Goal: Task Accomplishment & Management: Use online tool/utility

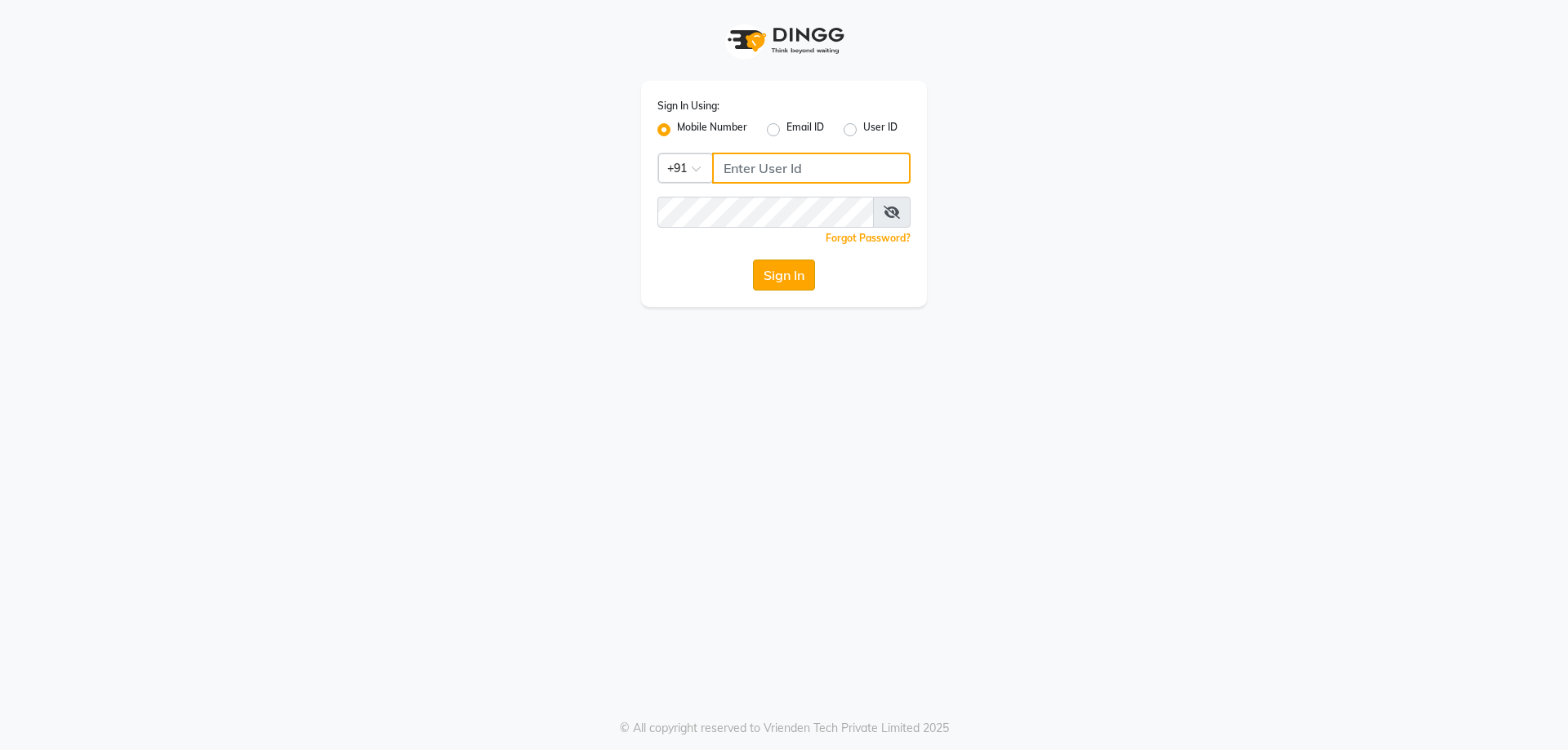
type input "6366794514"
click at [785, 279] on button "Sign In" at bounding box center [783, 275] width 62 height 31
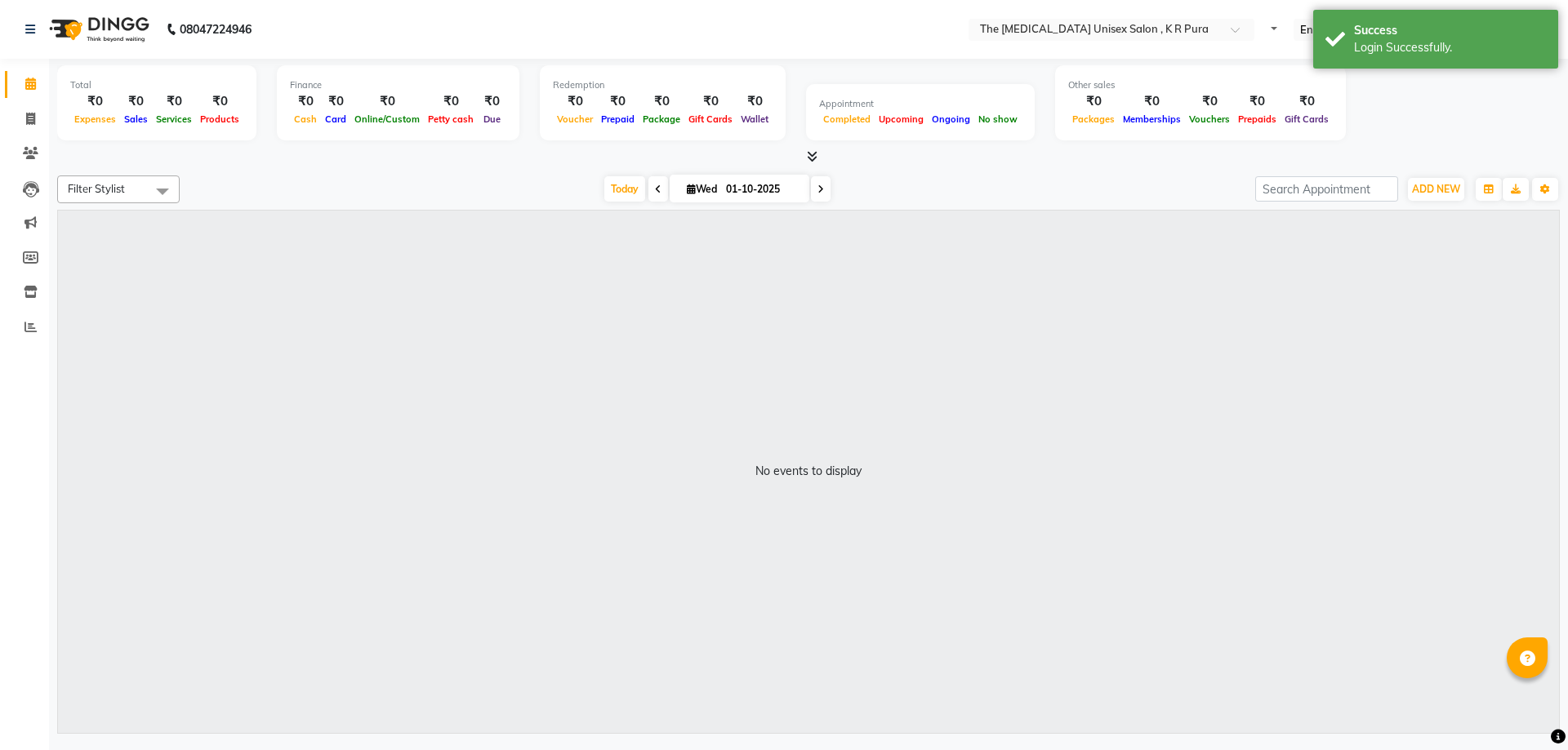
select select "en"
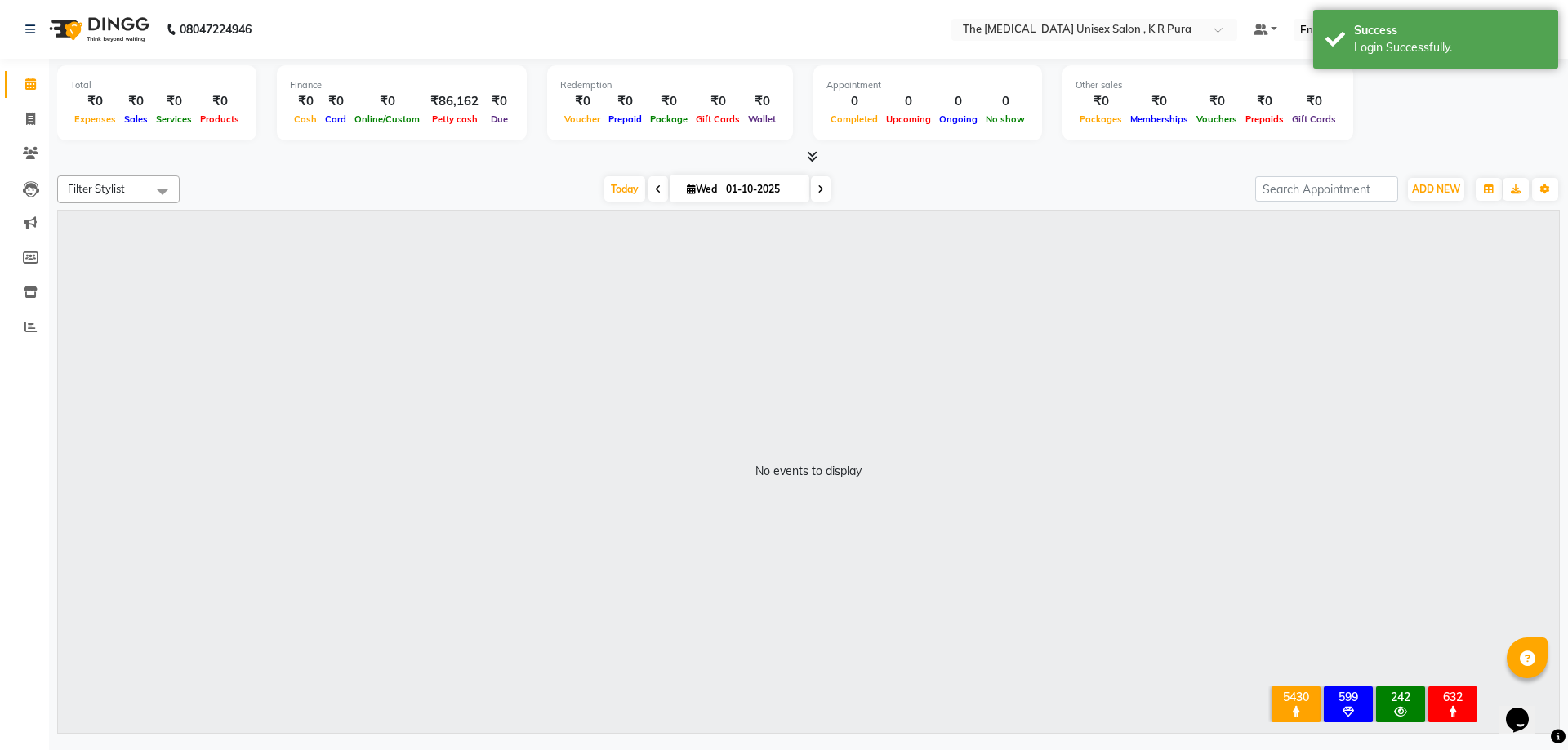
click at [814, 158] on icon at bounding box center [812, 156] width 10 height 12
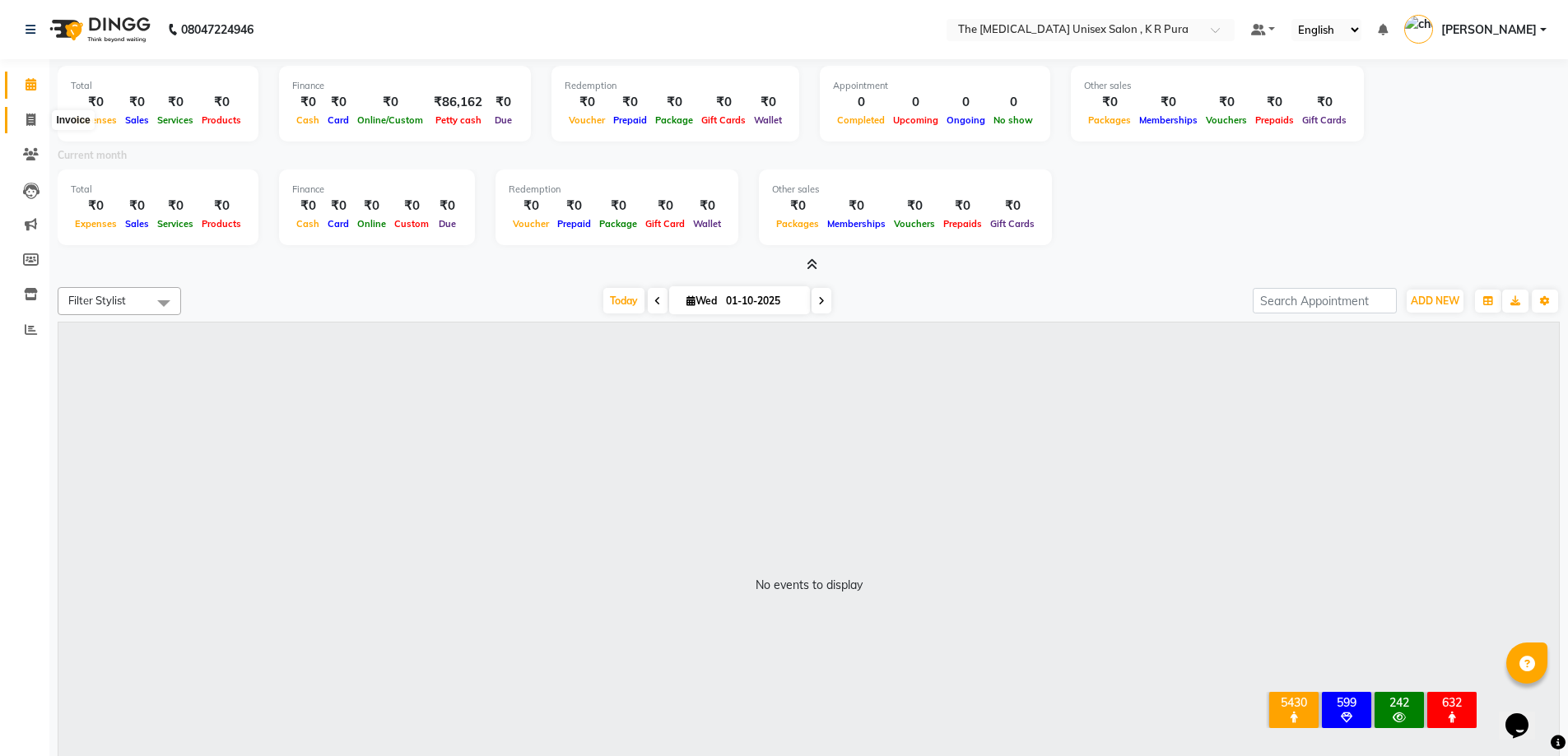
click at [23, 114] on span at bounding box center [31, 121] width 29 height 19
select select "service"
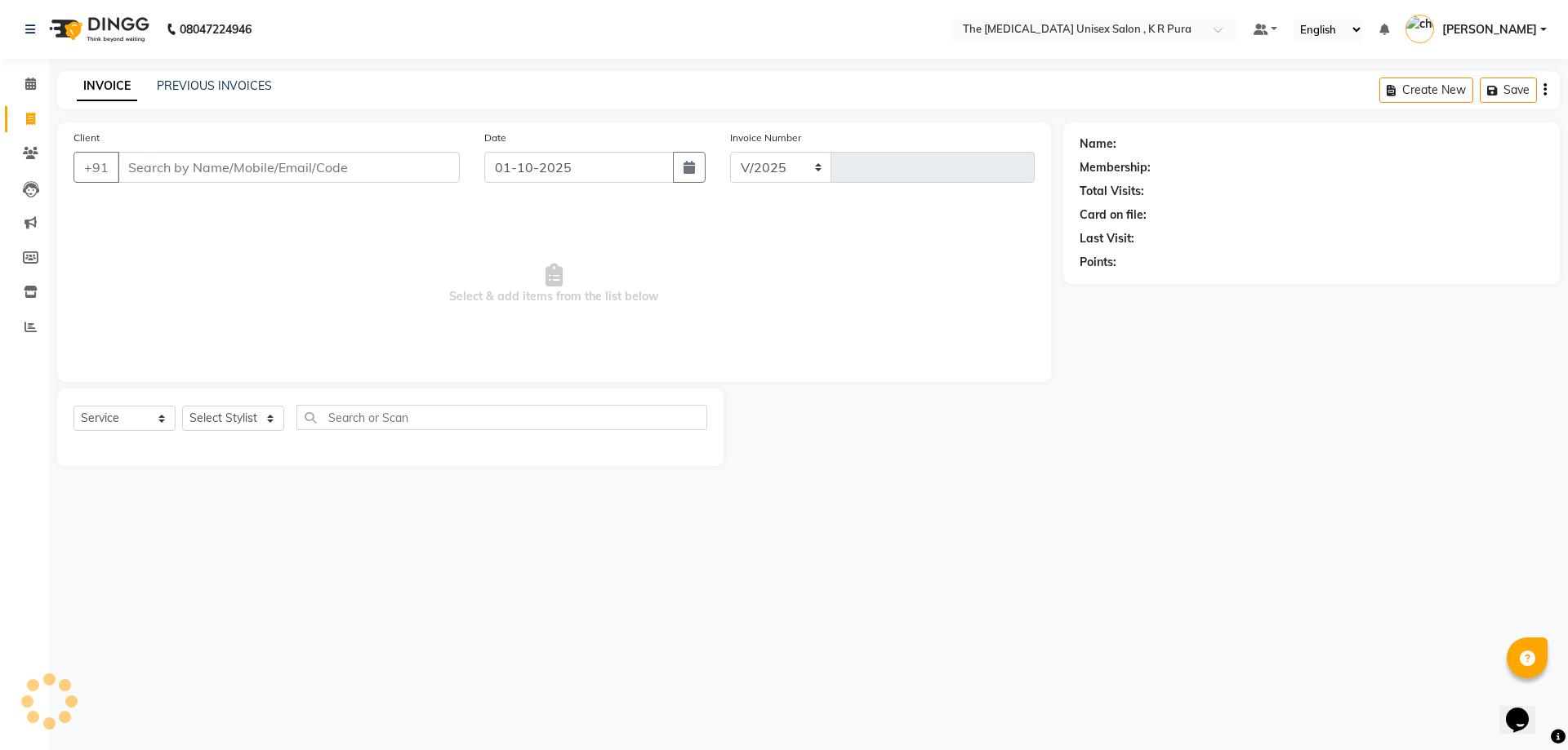
select select "4050"
type input "3135"
click at [182, 152] on input "Client" at bounding box center [289, 168] width 342 height 31
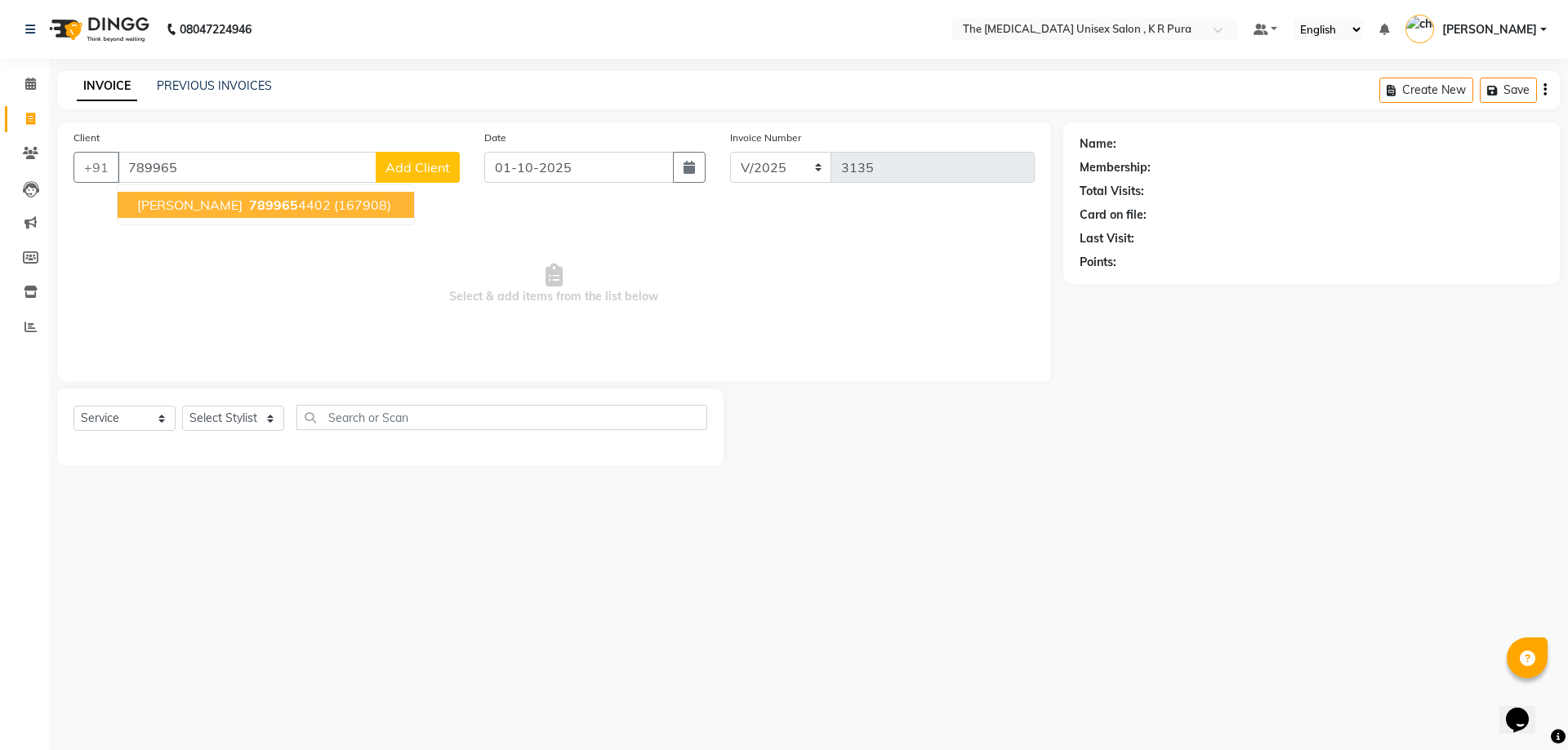
click at [222, 209] on button "[PERSON_NAME] 789965 4402 (167908)" at bounding box center [265, 205] width 296 height 26
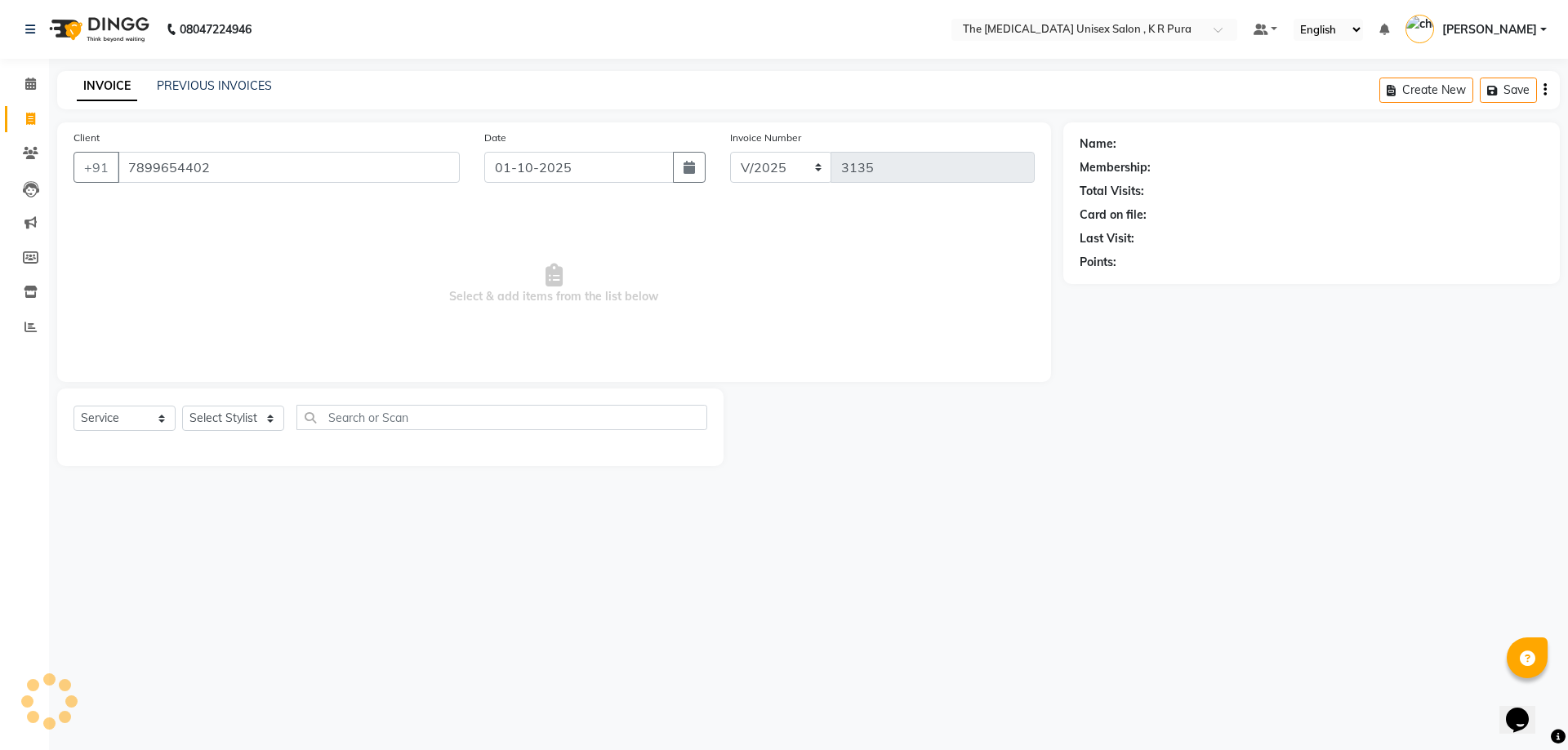
type input "7899654402"
select select "1: Object"
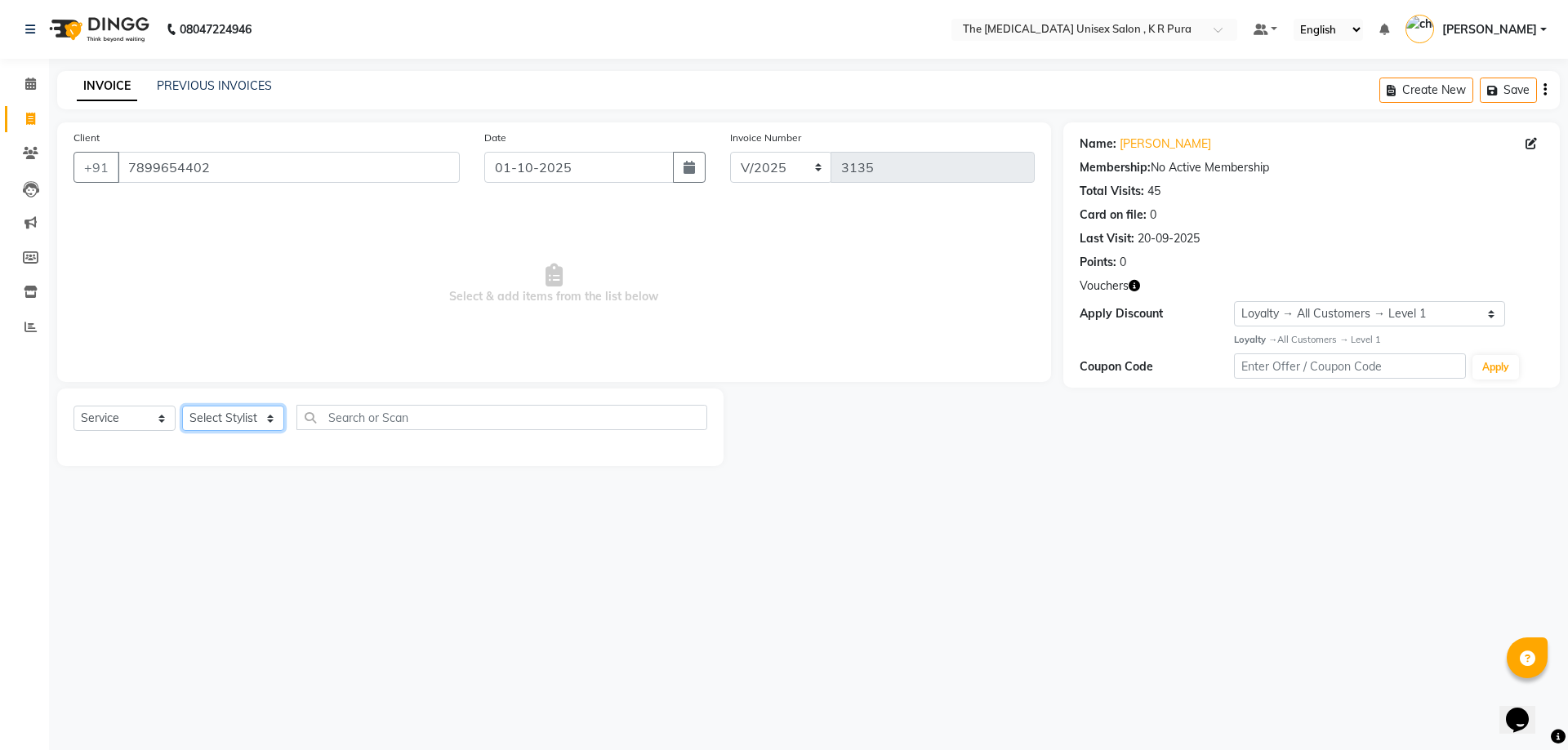
click at [255, 418] on select "Select Stylist [PERSON_NAME] [PERSON_NAME] [PERSON_NAME] [PERSON_NAME]" at bounding box center [232, 418] width 102 height 25
select select "21213"
click at [182, 406] on select "Select Stylist [PERSON_NAME] [PERSON_NAME] [PERSON_NAME] [PERSON_NAME]" at bounding box center [232, 418] width 102 height 25
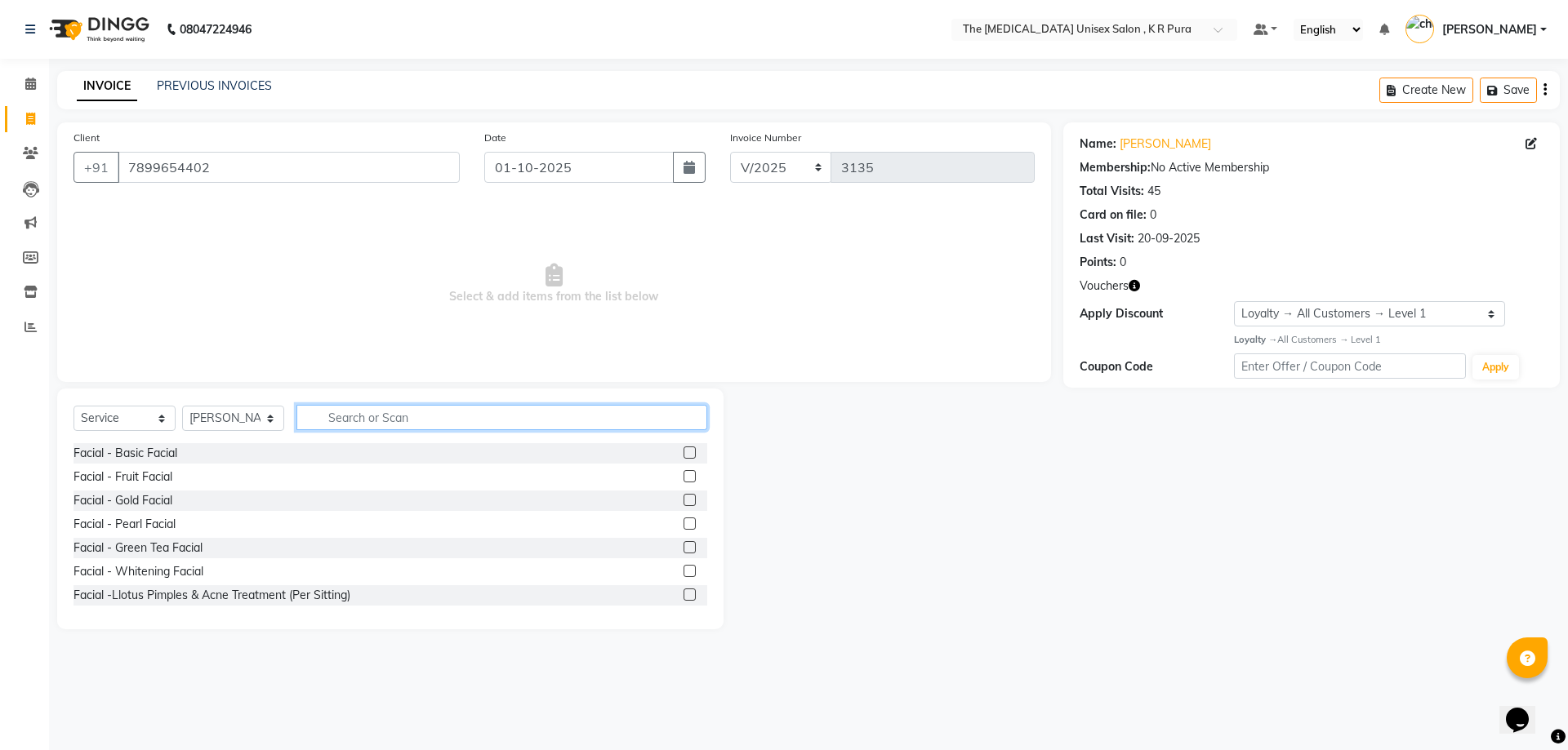
click at [357, 405] on input "text" at bounding box center [502, 417] width 411 height 25
type input "cut"
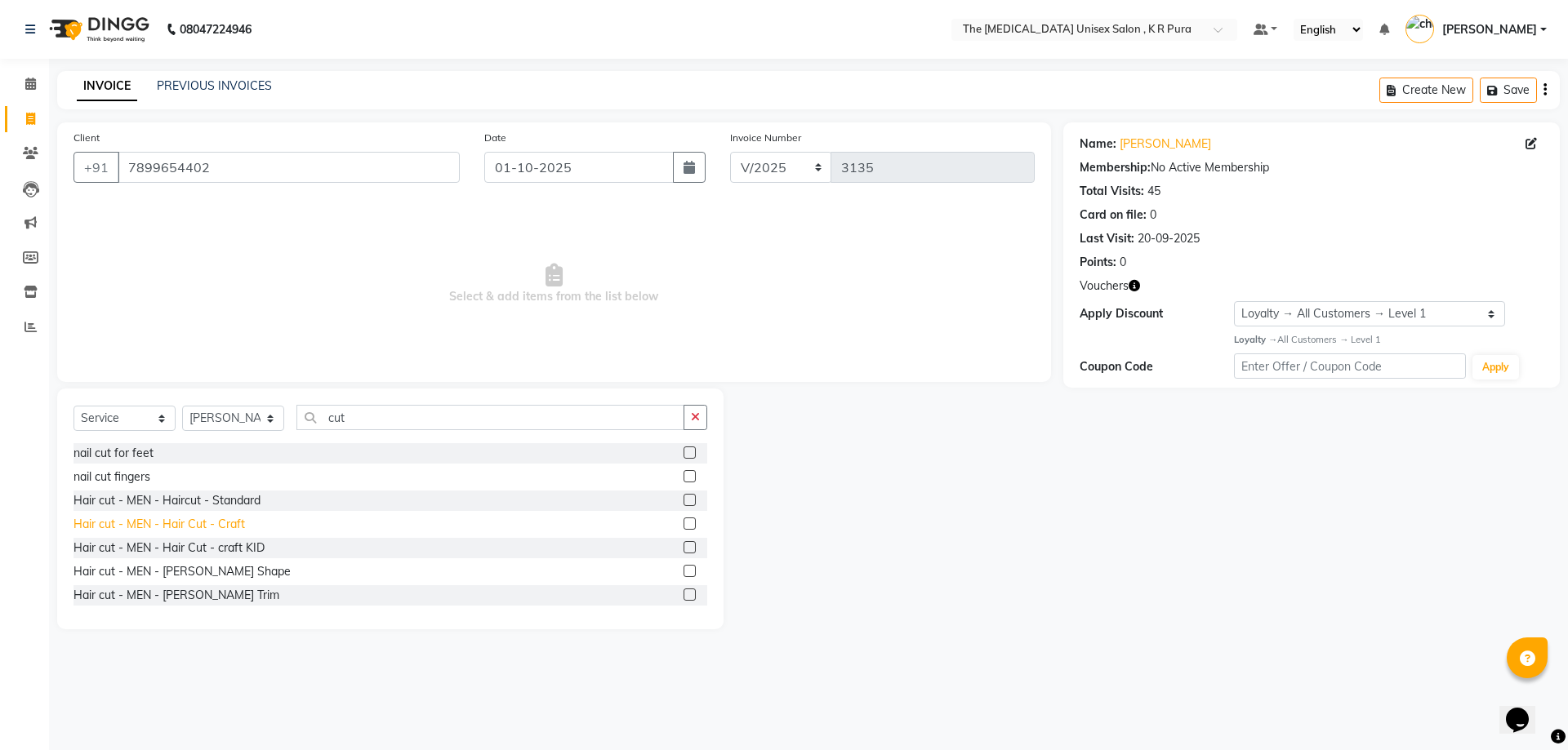
click at [213, 518] on div "Hair cut - MEN - Hair Cut - Craft" at bounding box center [159, 525] width 171 height 17
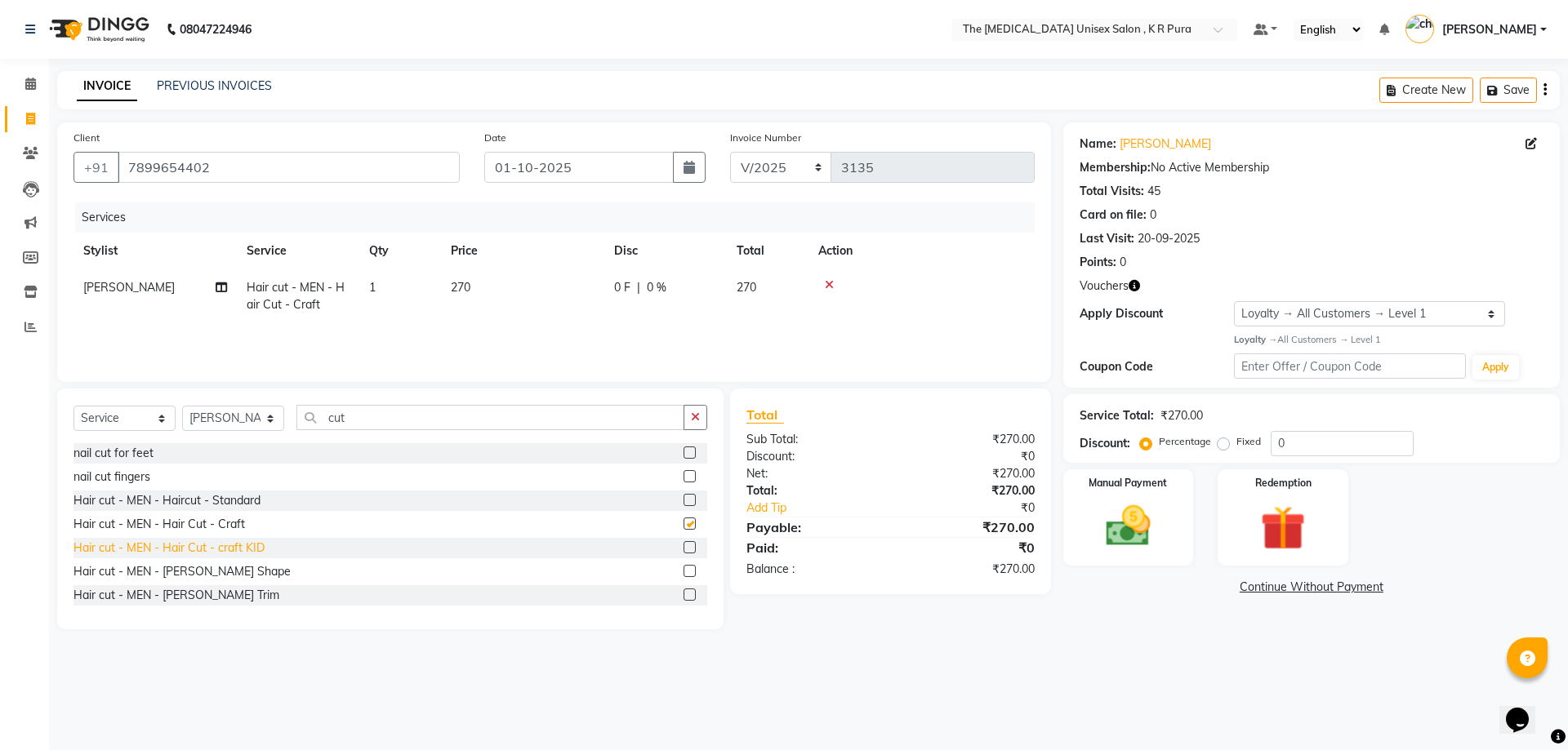
checkbox input "false"
click at [205, 566] on div "Hair cut - MEN - [PERSON_NAME] Shape" at bounding box center [183, 572] width 217 height 17
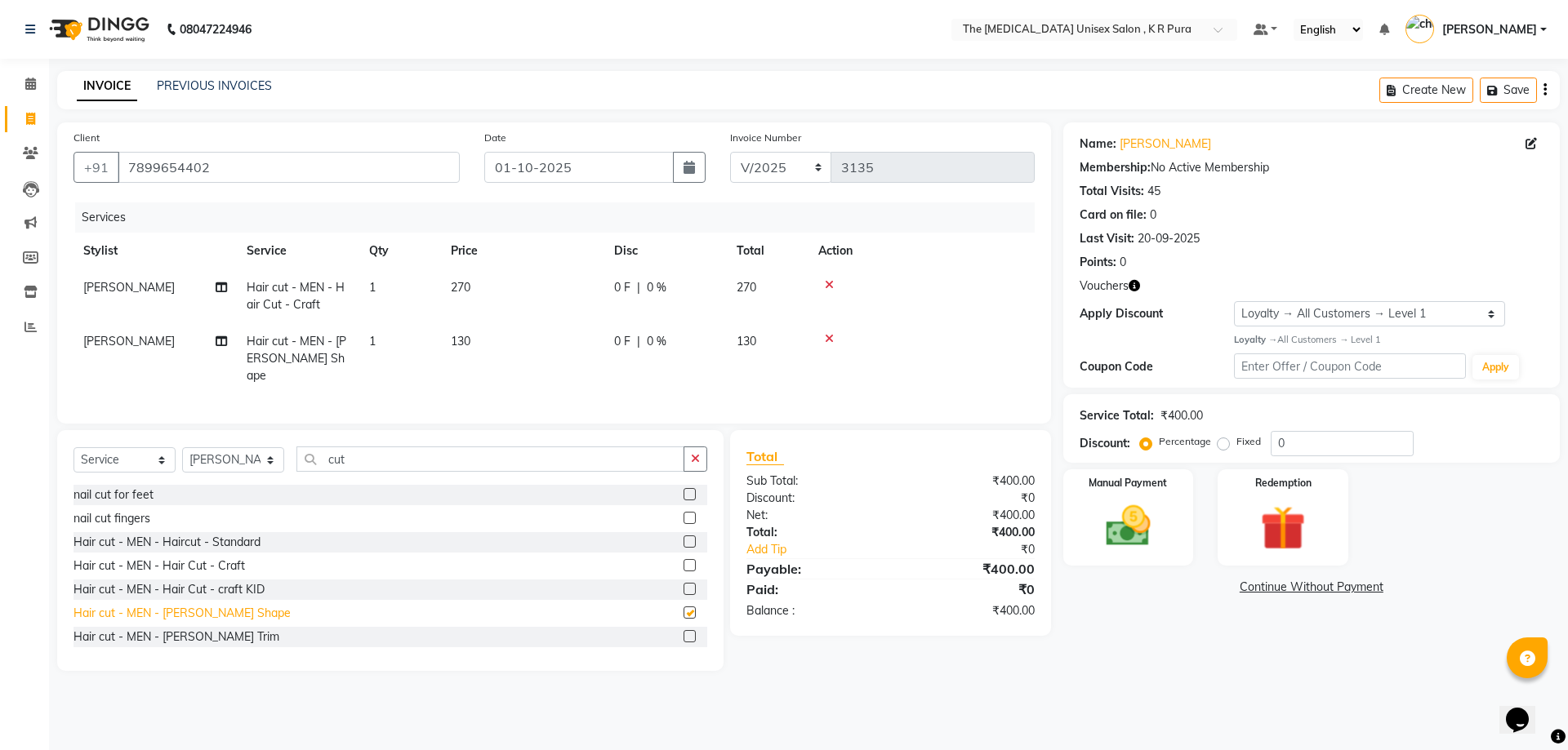
checkbox input "false"
click at [828, 282] on icon at bounding box center [829, 284] width 9 height 11
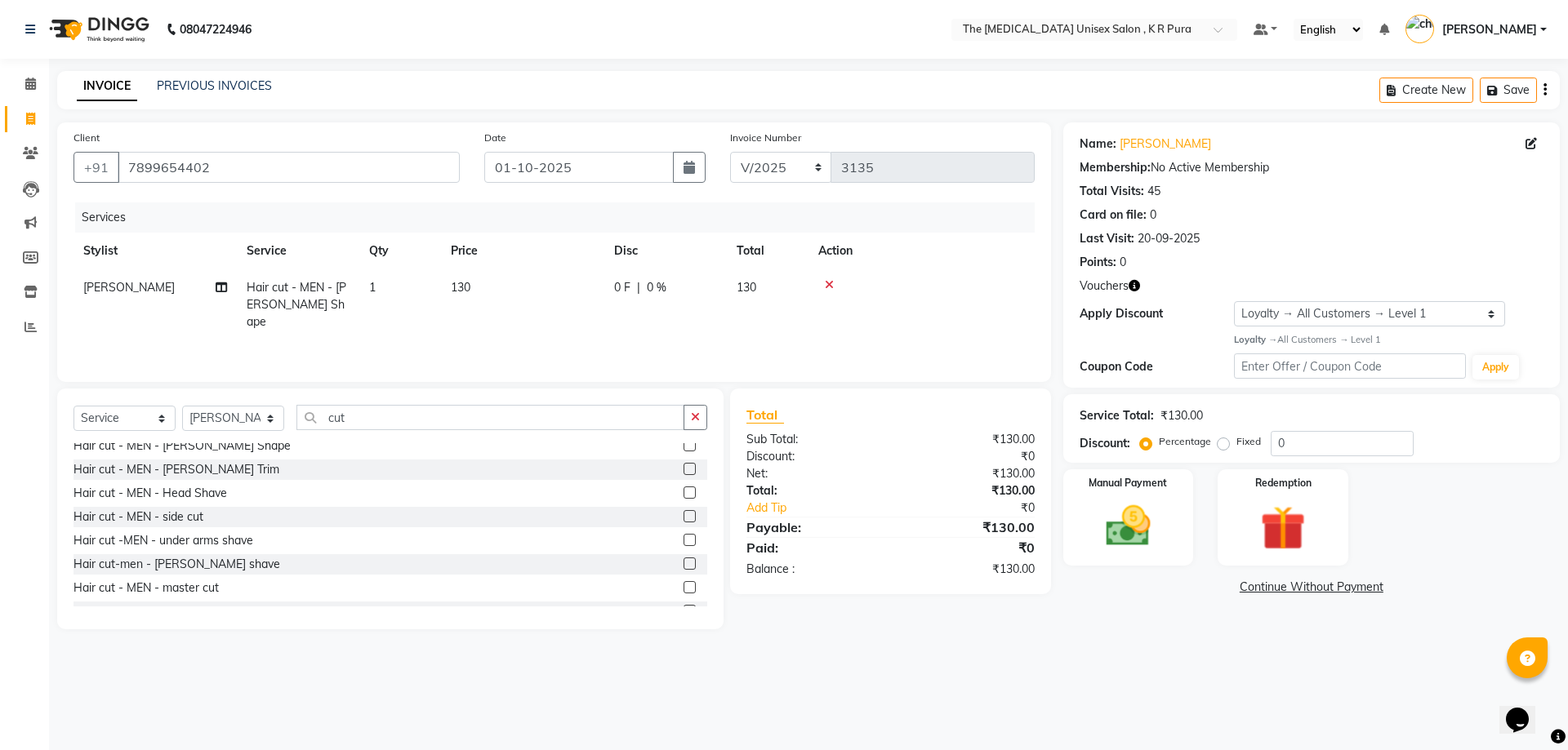
scroll to position [163, 0]
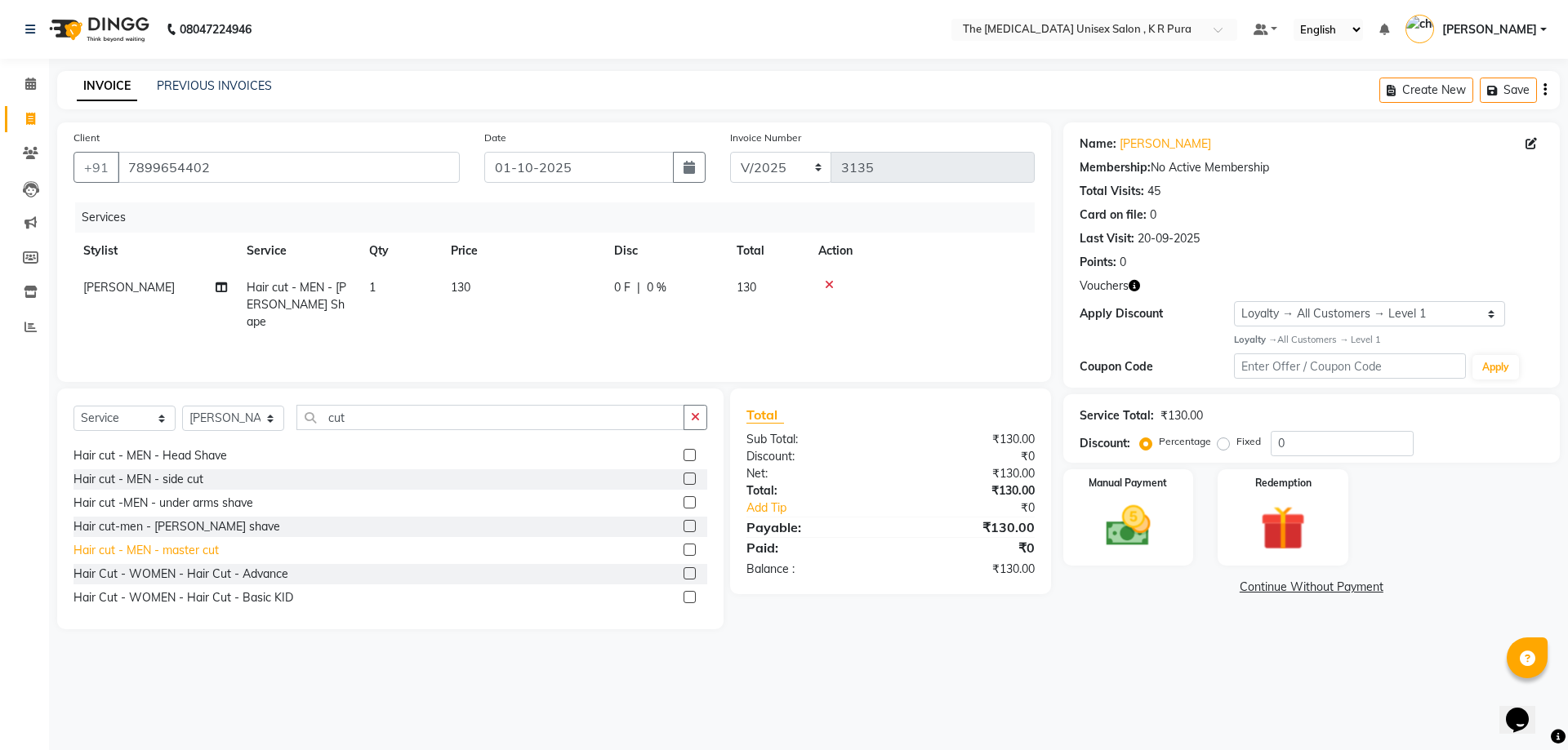
click at [198, 547] on div "Hair cut - MEN - master cut" at bounding box center [146, 551] width 145 height 17
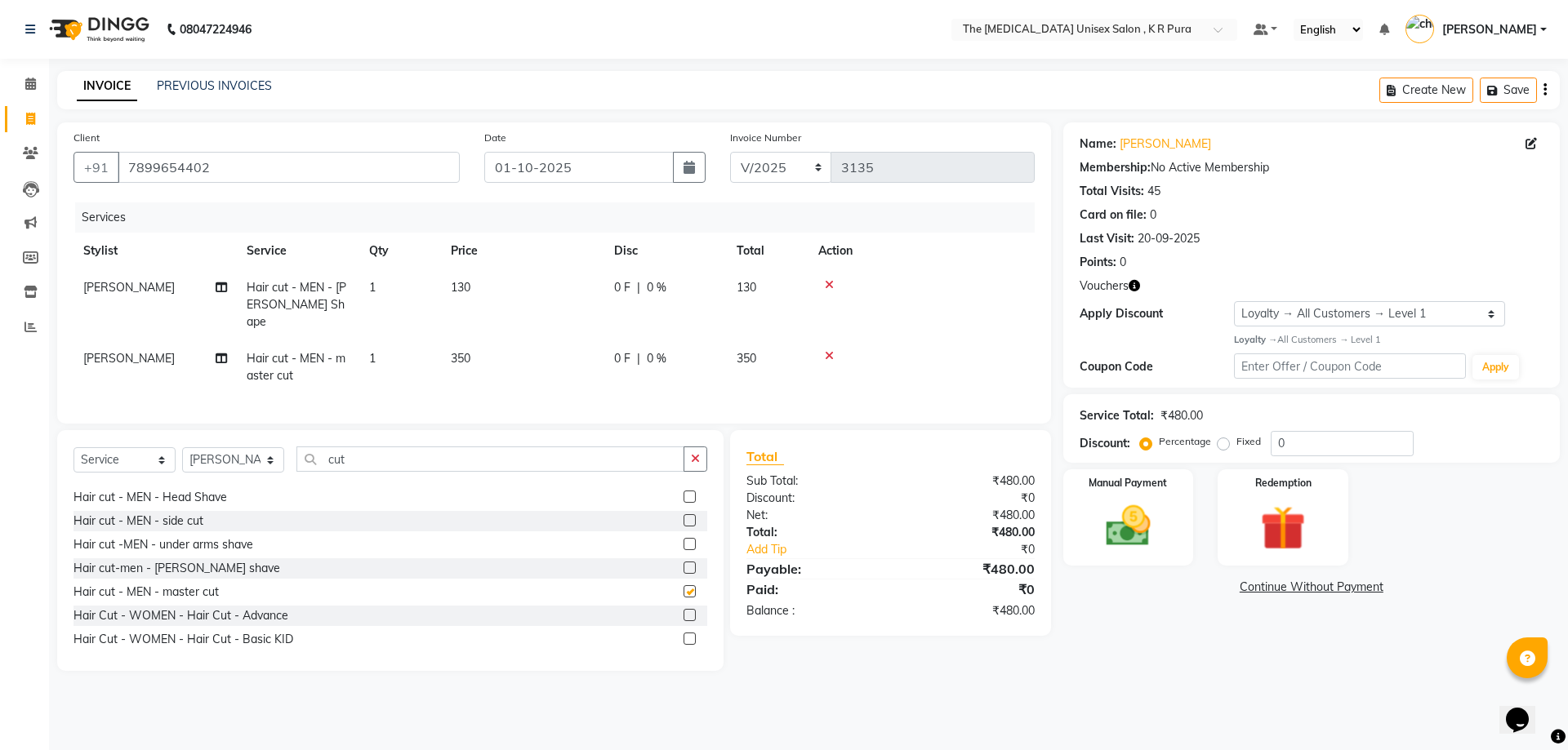
checkbox input "false"
click at [370, 450] on input "cut" at bounding box center [490, 459] width 388 height 25
click at [167, 454] on select "Select Service Product Membership Package Voucher Prepaid Gift Card" at bounding box center [124, 460] width 102 height 25
select select "product"
click at [74, 448] on select "Select Service Product Membership Package Voucher Prepaid Gift Card" at bounding box center [124, 460] width 102 height 25
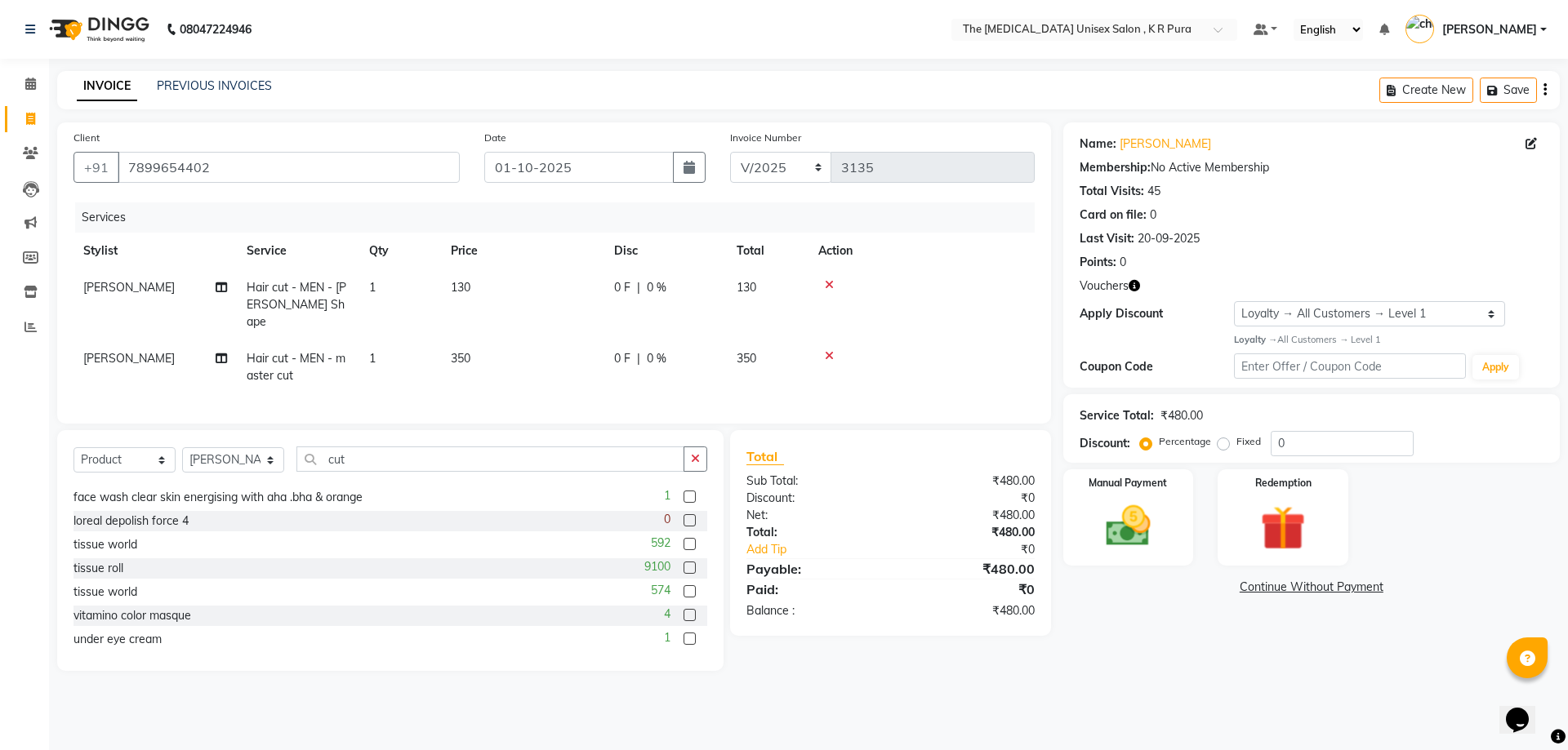
click at [361, 475] on div "Select Service Product Membership Package Voucher Prepaid Gift Card Select Styl…" at bounding box center [390, 466] width 634 height 38
click at [363, 455] on input "cut" at bounding box center [490, 459] width 388 height 25
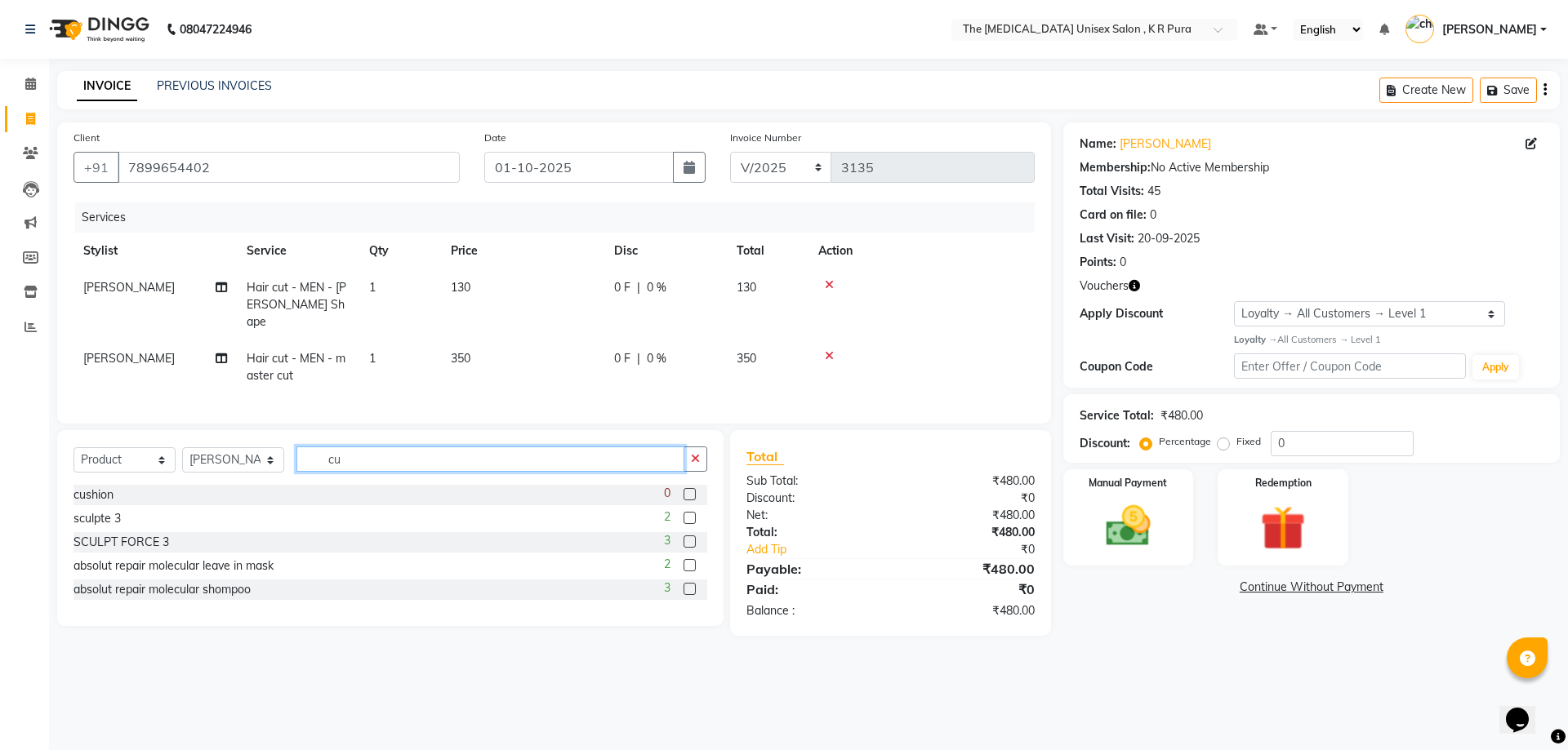
scroll to position [0, 0]
type input "c"
click at [339, 454] on input "text" at bounding box center [502, 459] width 411 height 25
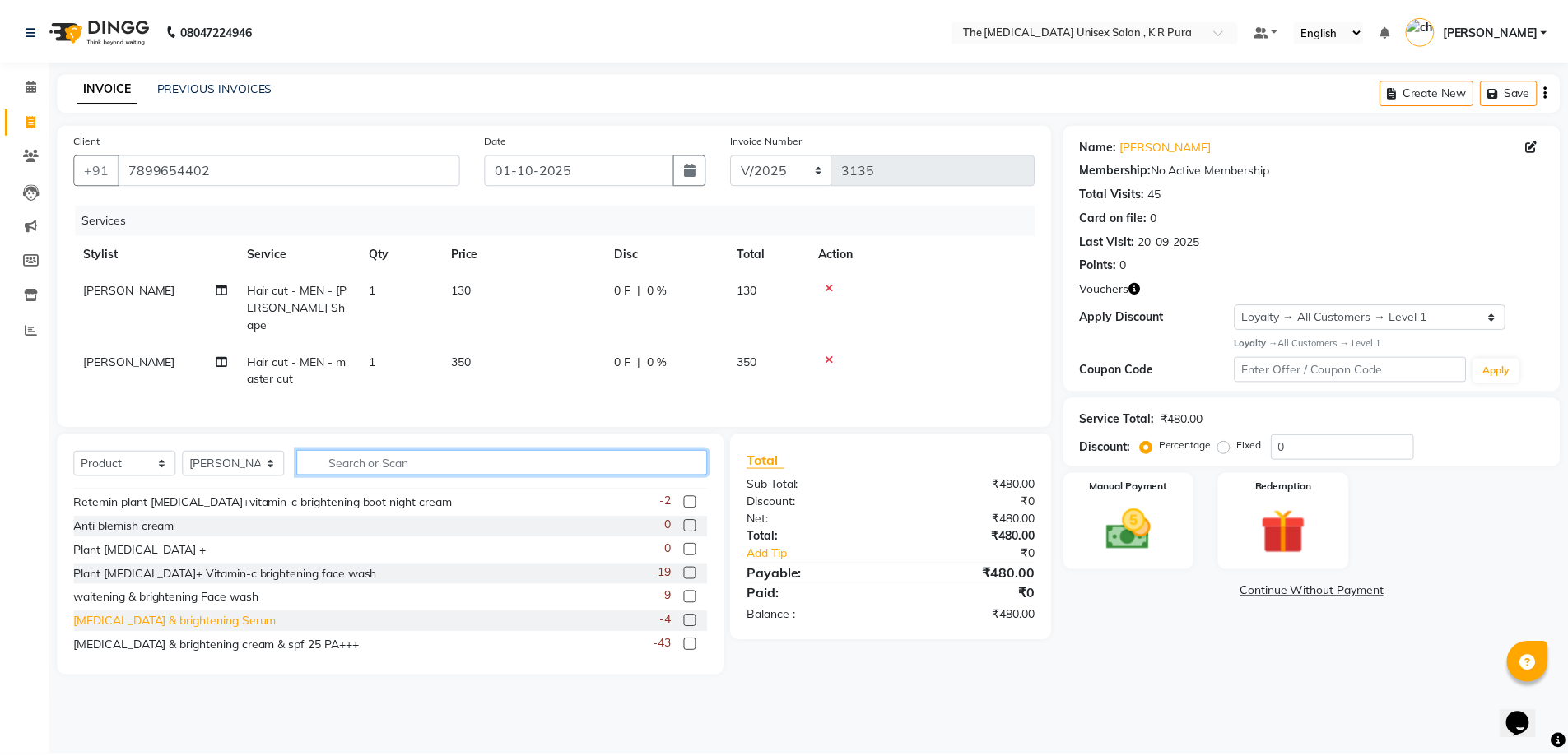
scroll to position [946, 0]
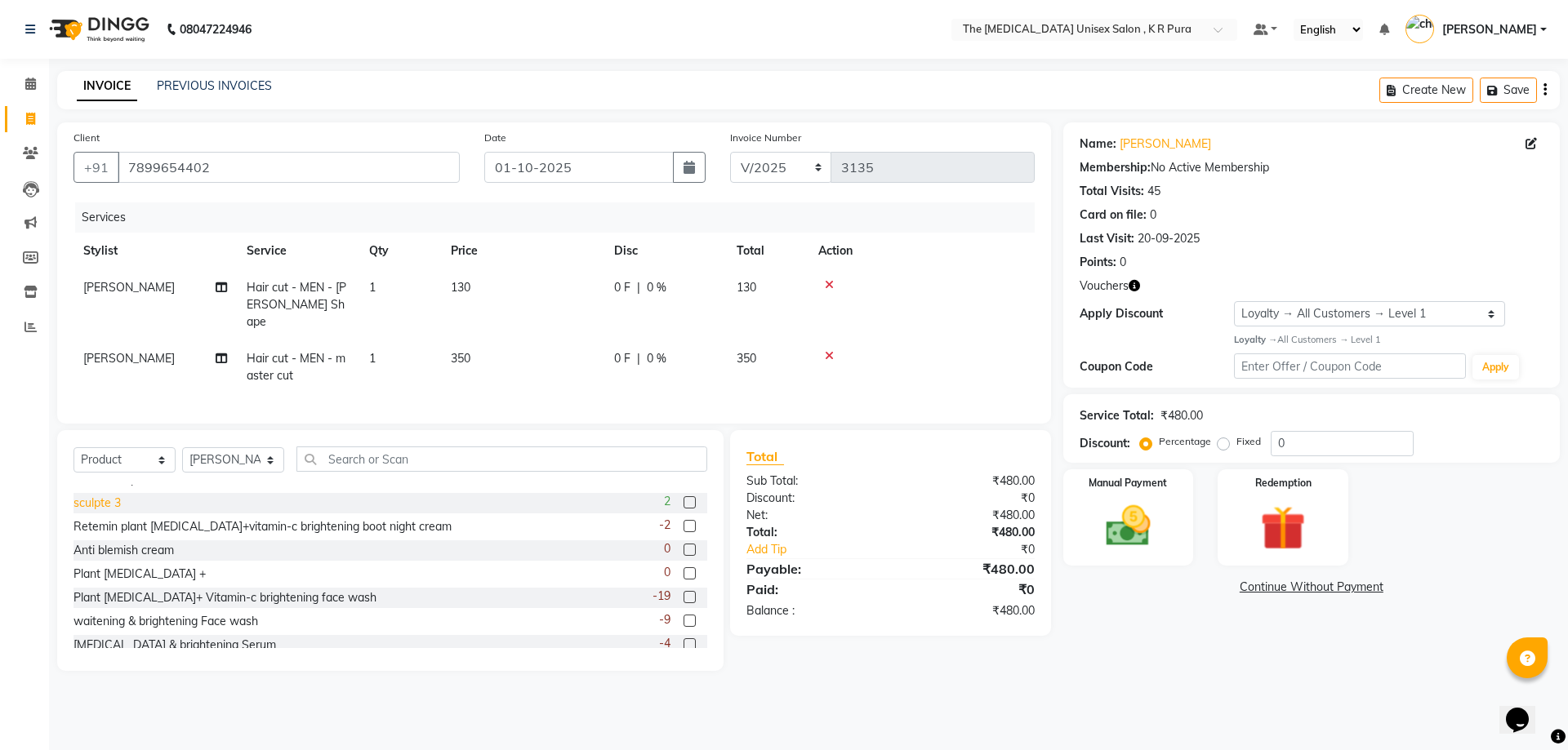
click at [115, 494] on div "sculpte 3" at bounding box center [97, 503] width 47 height 17
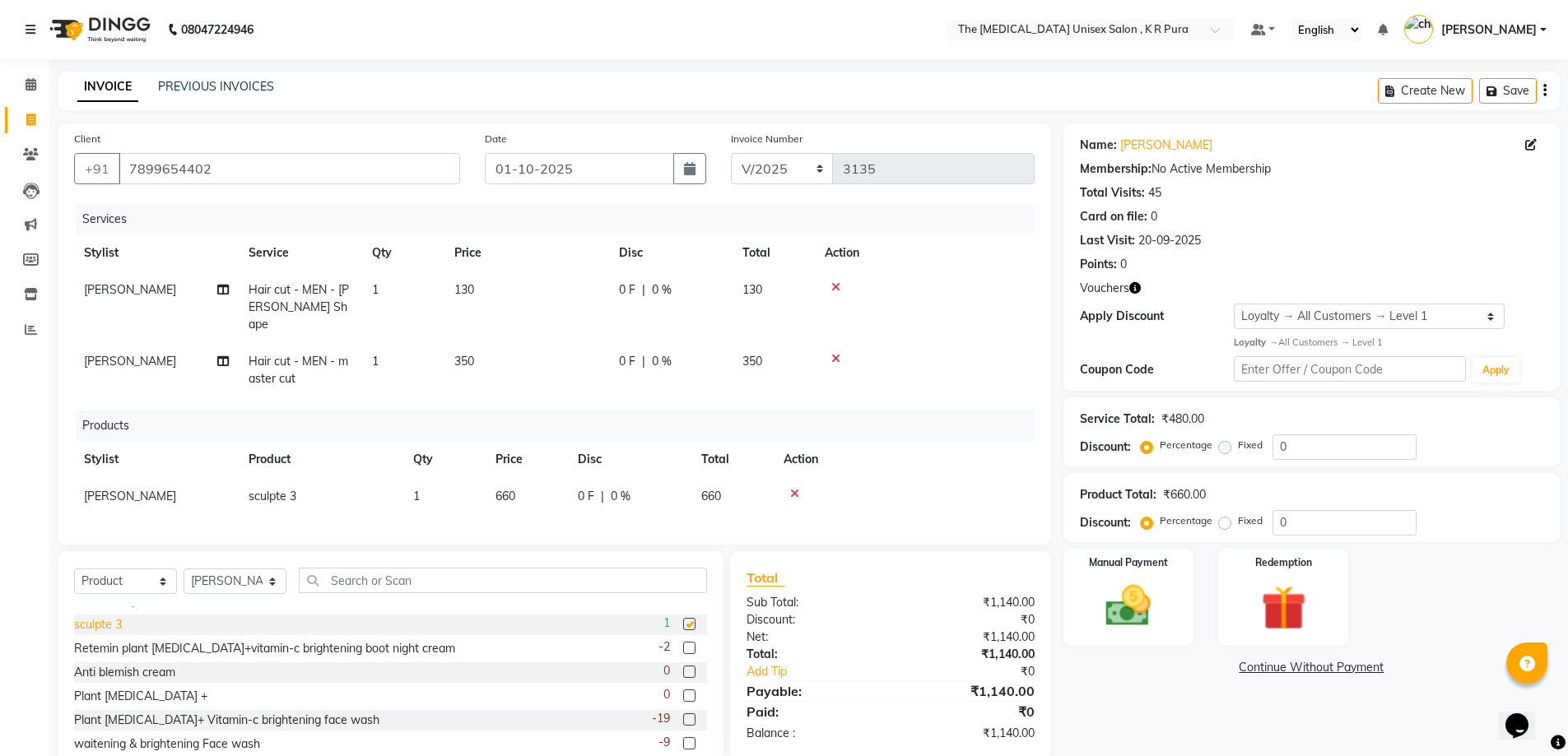
checkbox input "false"
click at [525, 482] on td "660" at bounding box center [526, 497] width 82 height 37
select select "21213"
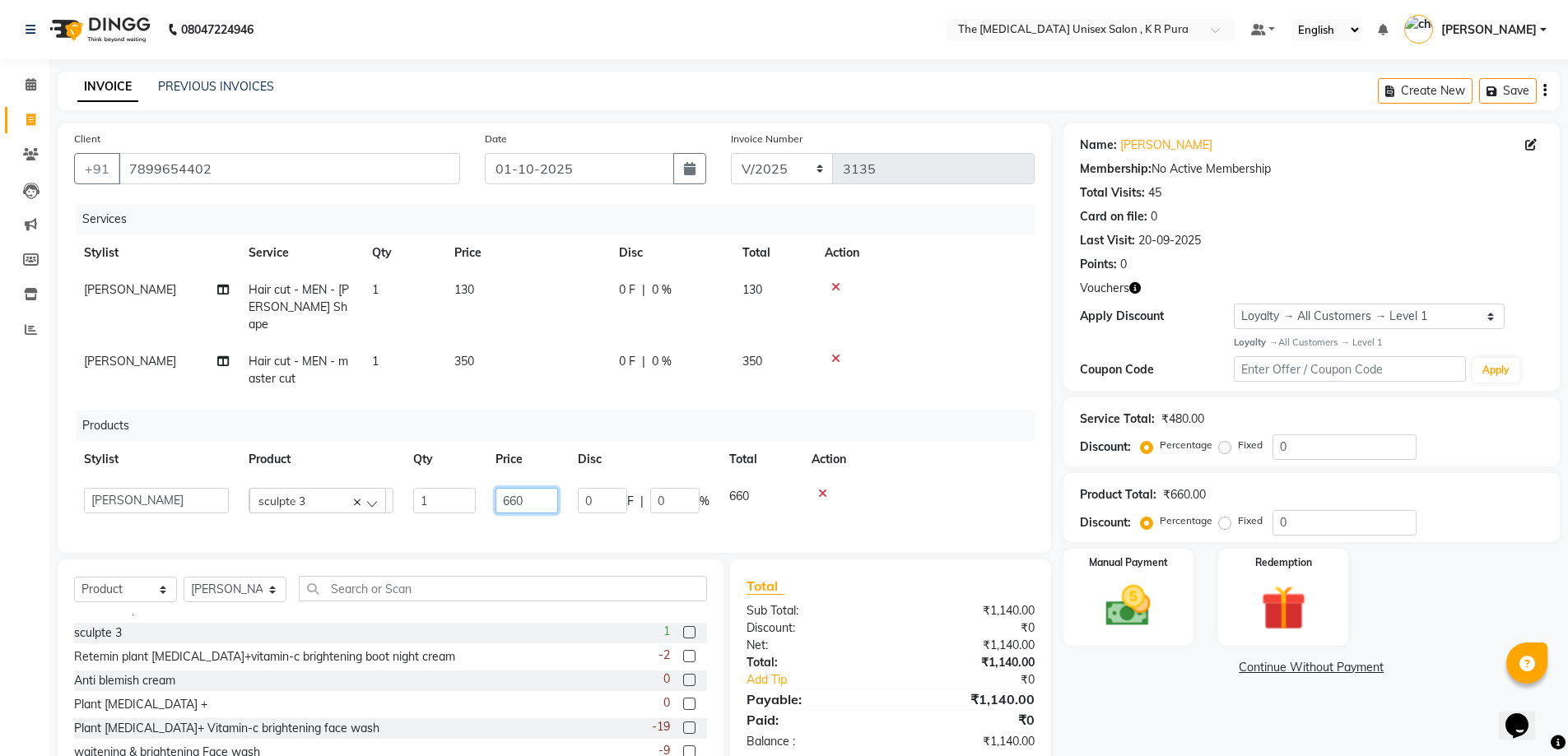
click at [536, 488] on input "660" at bounding box center [526, 500] width 62 height 25
type input "6"
type input "850"
click at [1268, 739] on div "Name: [PERSON_NAME] Membership: No Active Membership Total Visits: 45 Card on f…" at bounding box center [1317, 463] width 509 height 679
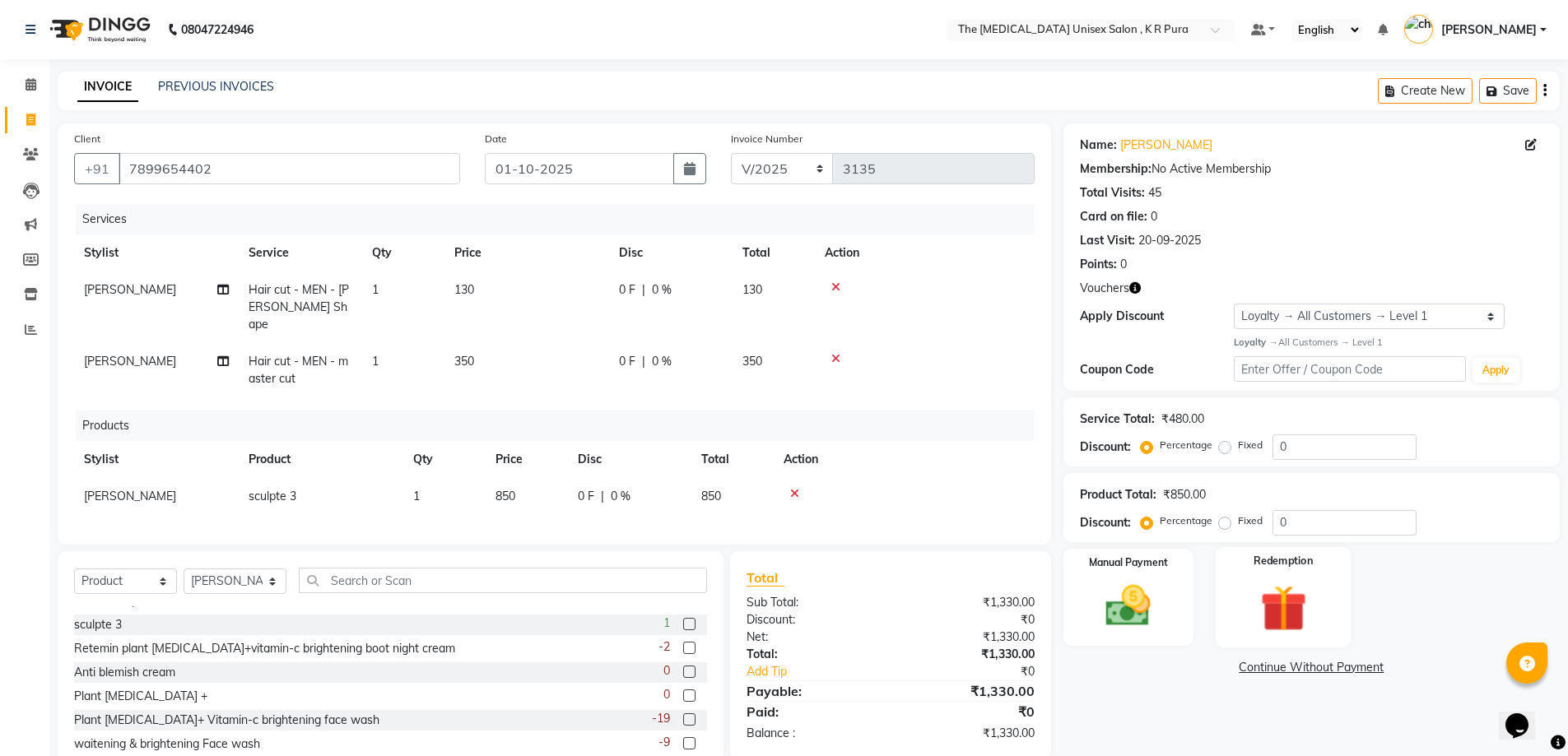
click at [1260, 620] on img at bounding box center [1282, 608] width 75 height 59
click at [1221, 668] on span "Voucher 2" at bounding box center [1209, 669] width 53 height 19
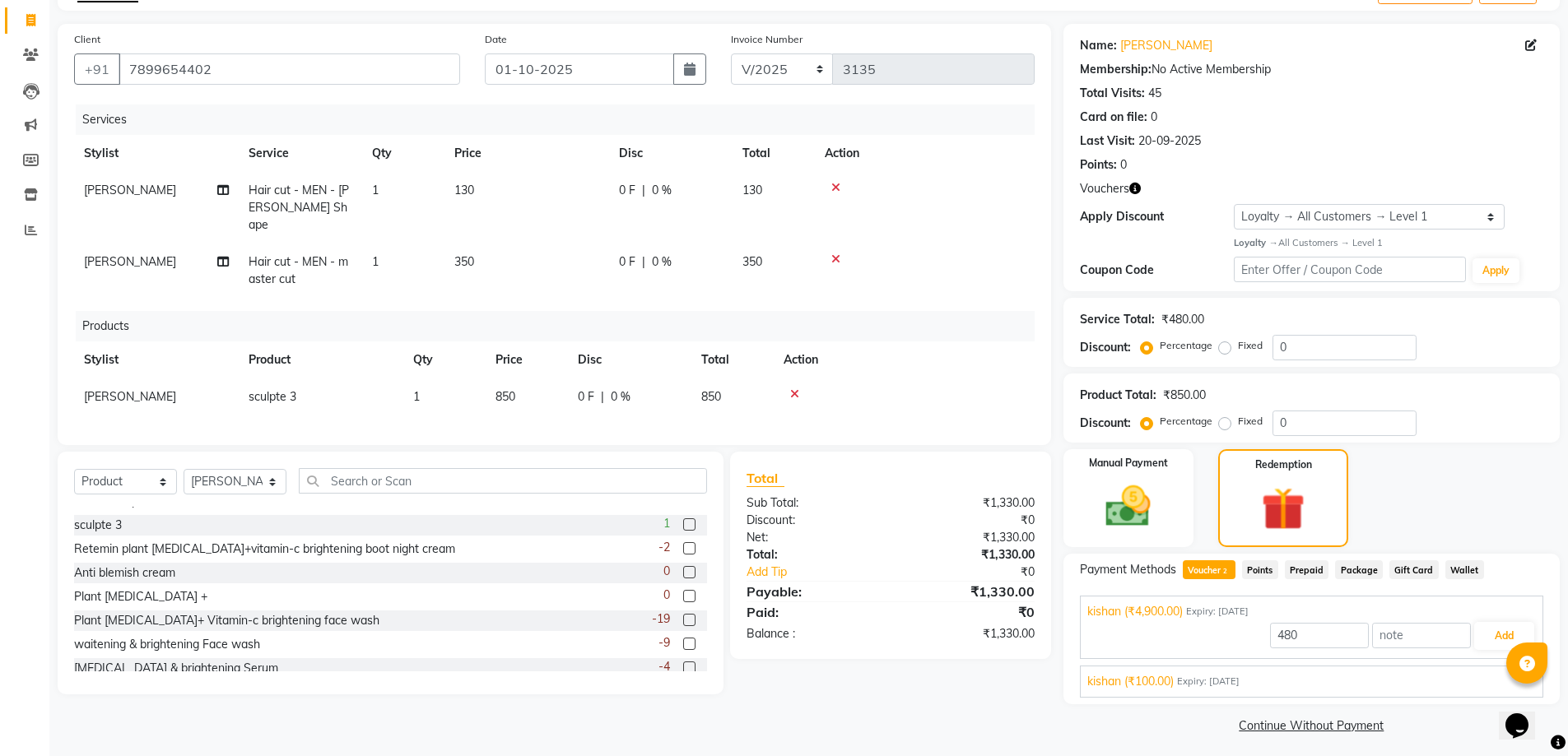
scroll to position [106, 0]
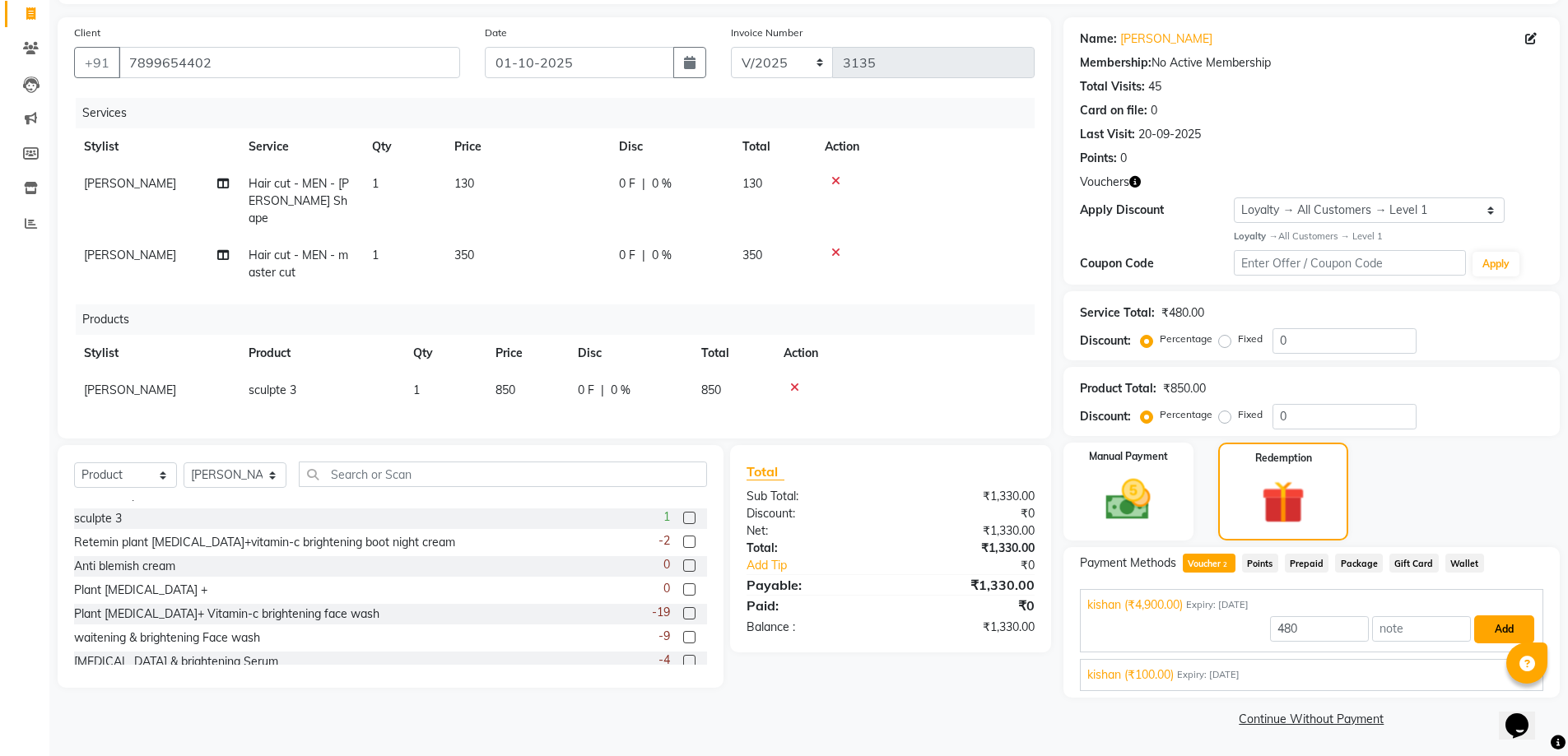
click at [1485, 621] on button "Add" at bounding box center [1503, 630] width 60 height 28
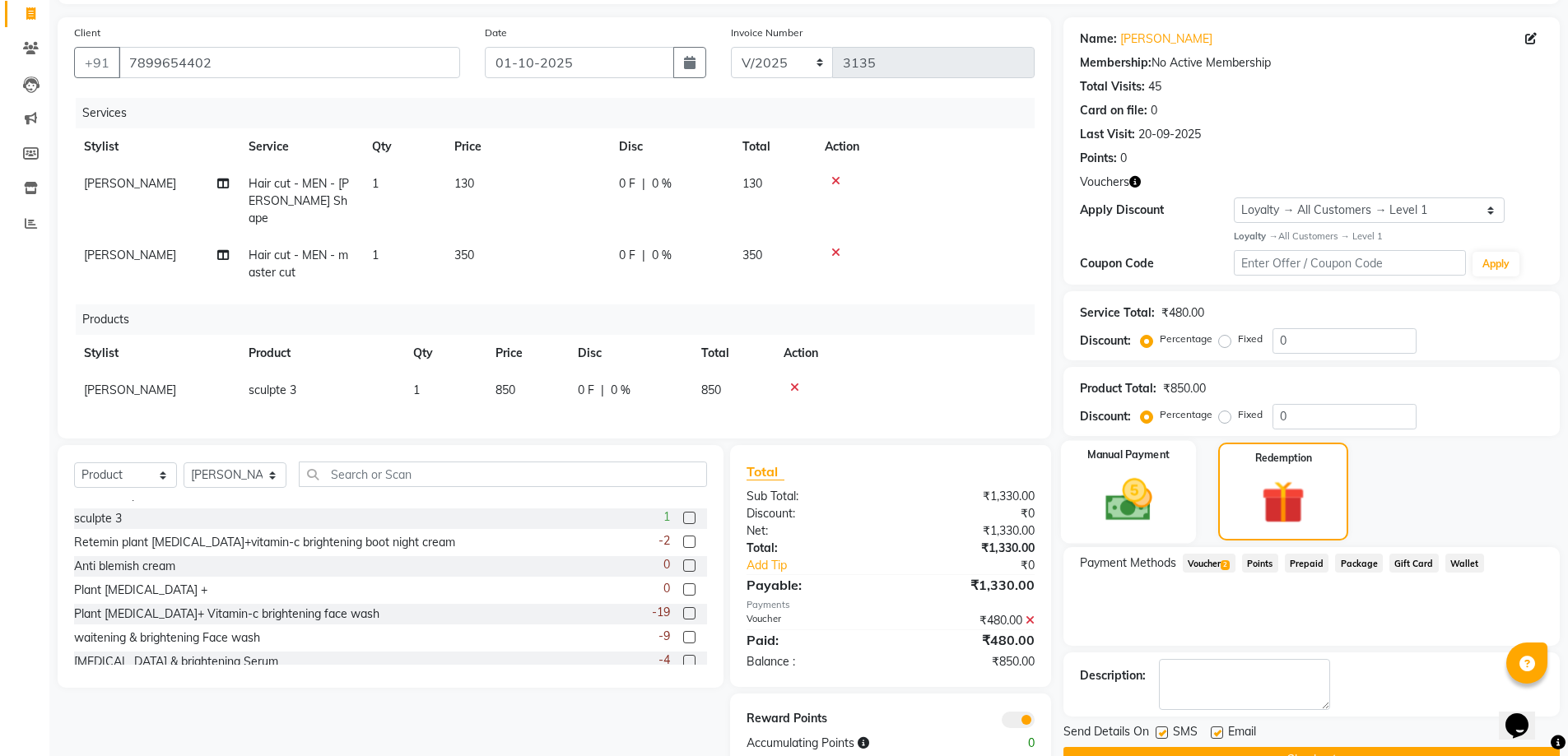
click at [1134, 502] on img at bounding box center [1128, 499] width 75 height 53
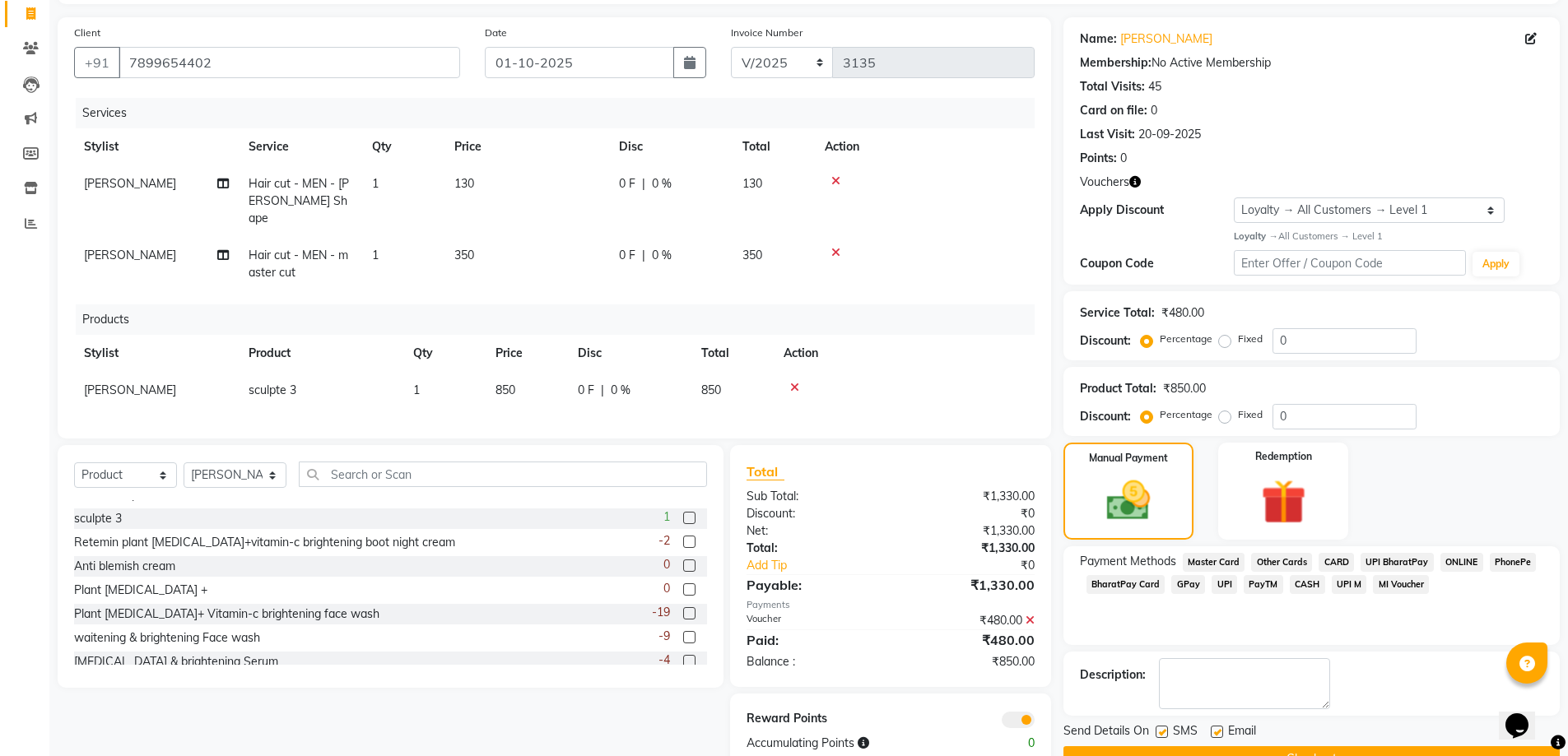
click at [1502, 556] on span "PhonePe" at bounding box center [1513, 562] width 47 height 19
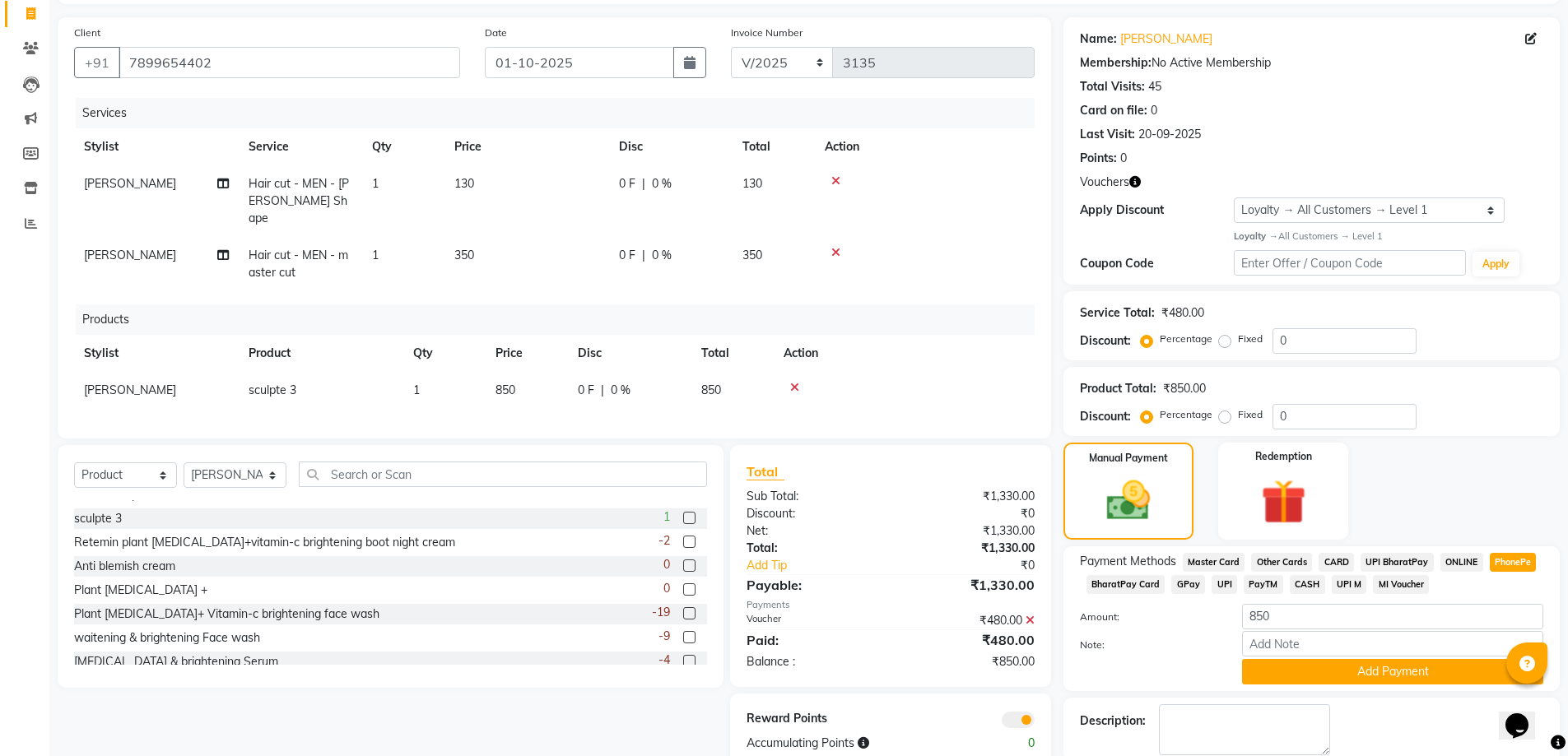
click at [1363, 663] on button "Add Payment" at bounding box center [1393, 671] width 301 height 25
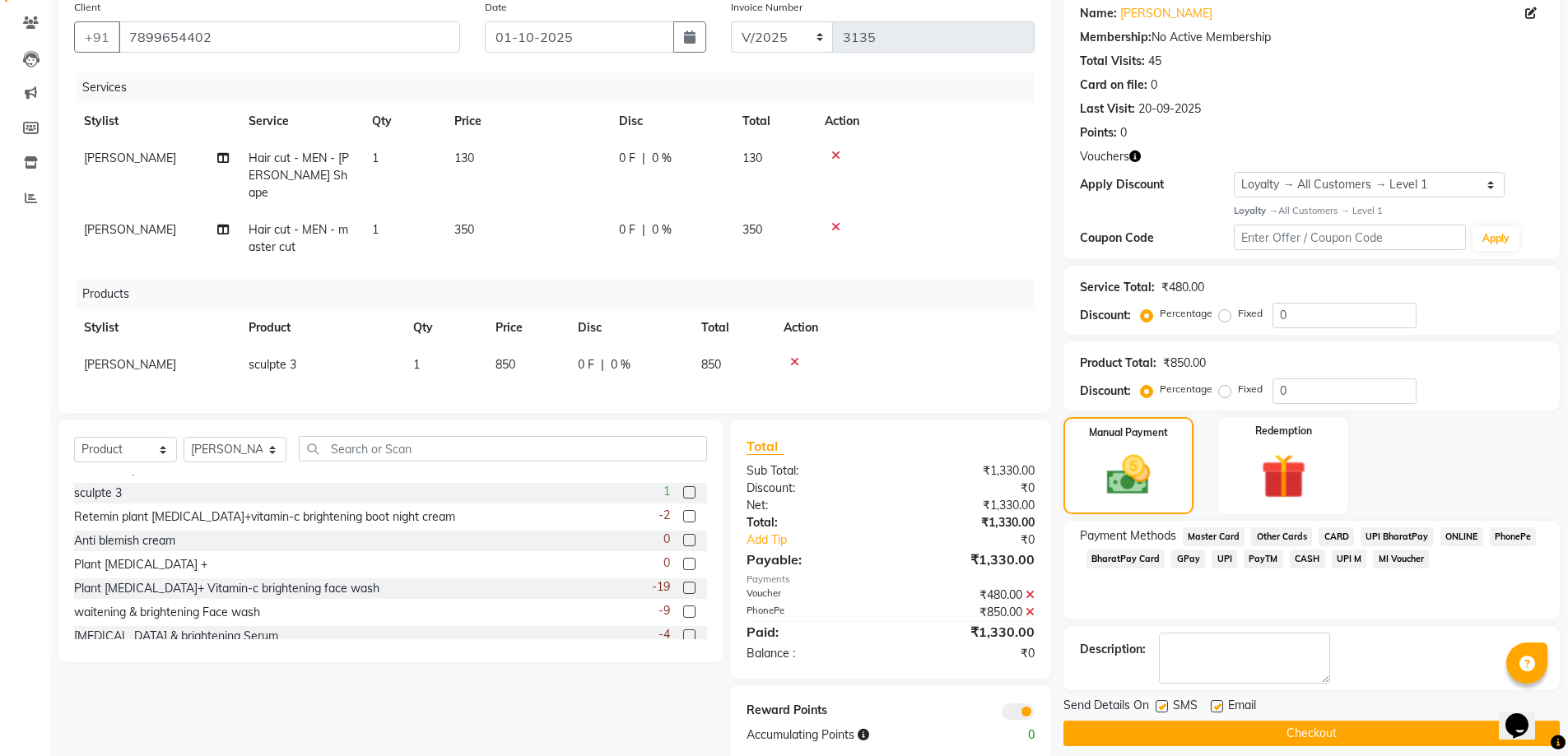
scroll to position [156, 0]
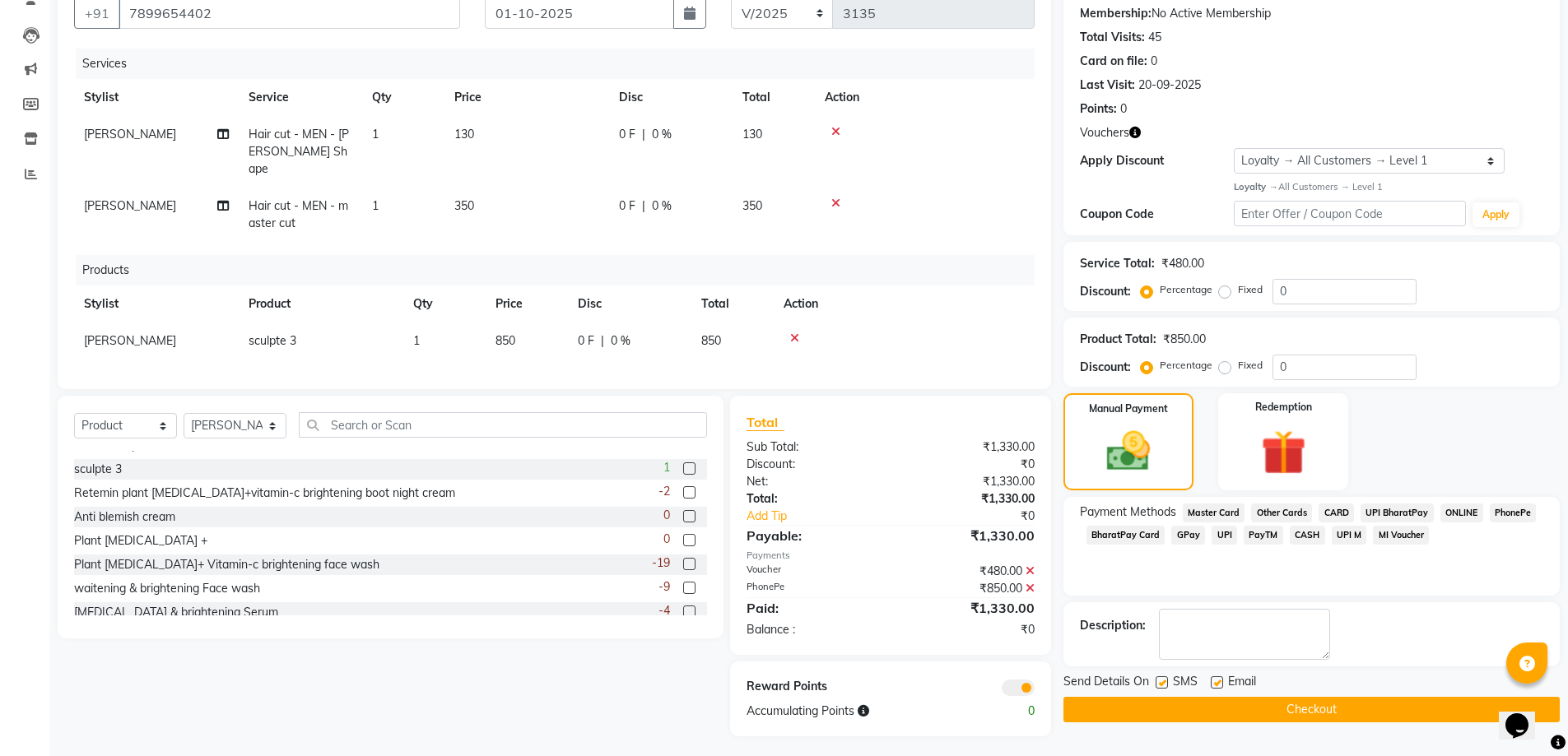
click at [1204, 693] on div "SMS" at bounding box center [1183, 682] width 55 height 20
click at [1202, 709] on button "Checkout" at bounding box center [1311, 710] width 496 height 25
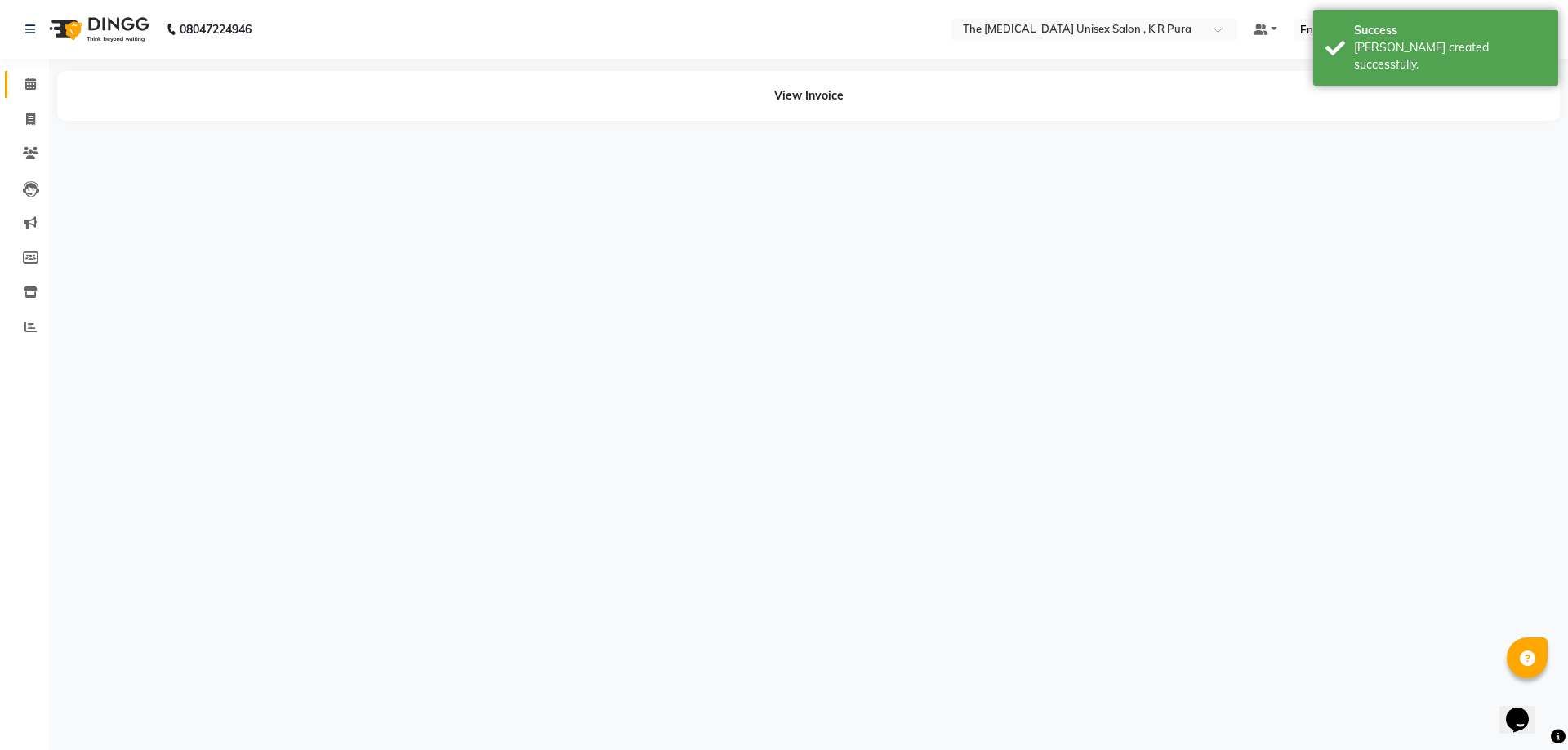
click at [24, 91] on span at bounding box center [30, 84] width 29 height 19
